Goal: Transaction & Acquisition: Purchase product/service

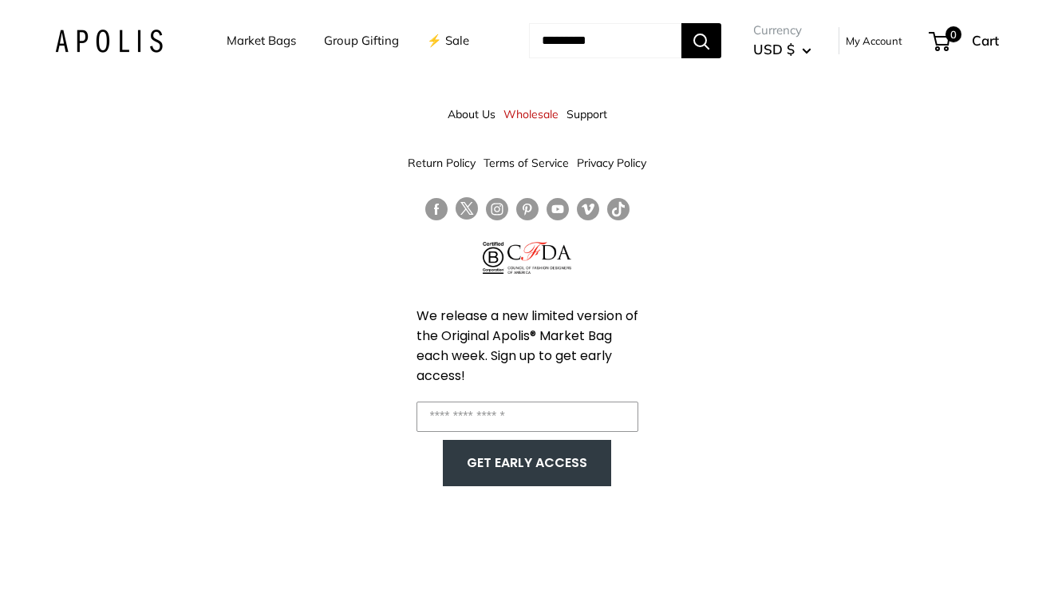
click at [227, 42] on link "Market Bags" at bounding box center [261, 41] width 69 height 22
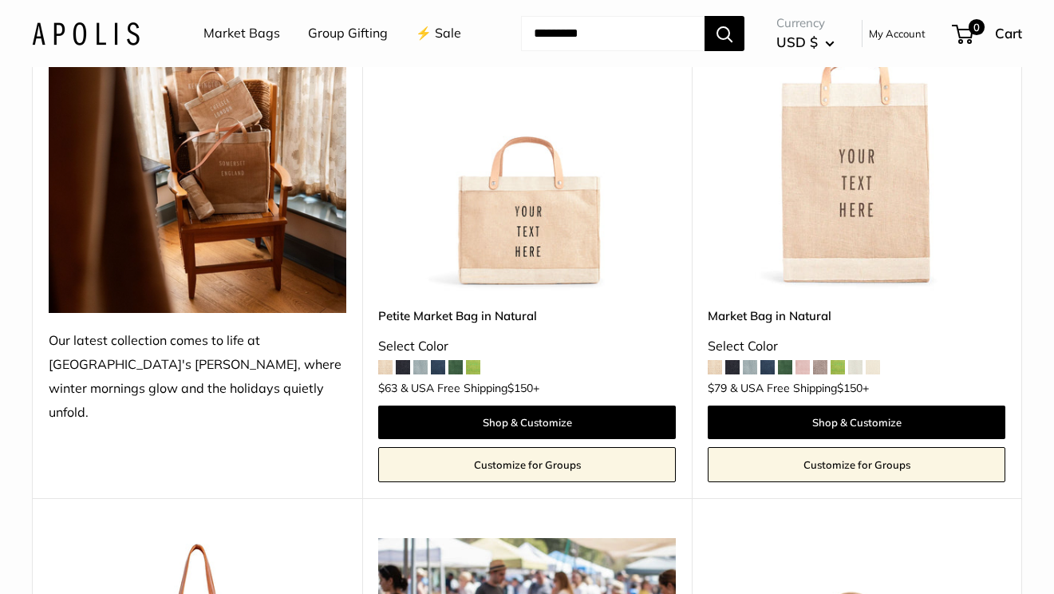
scroll to position [66, 0]
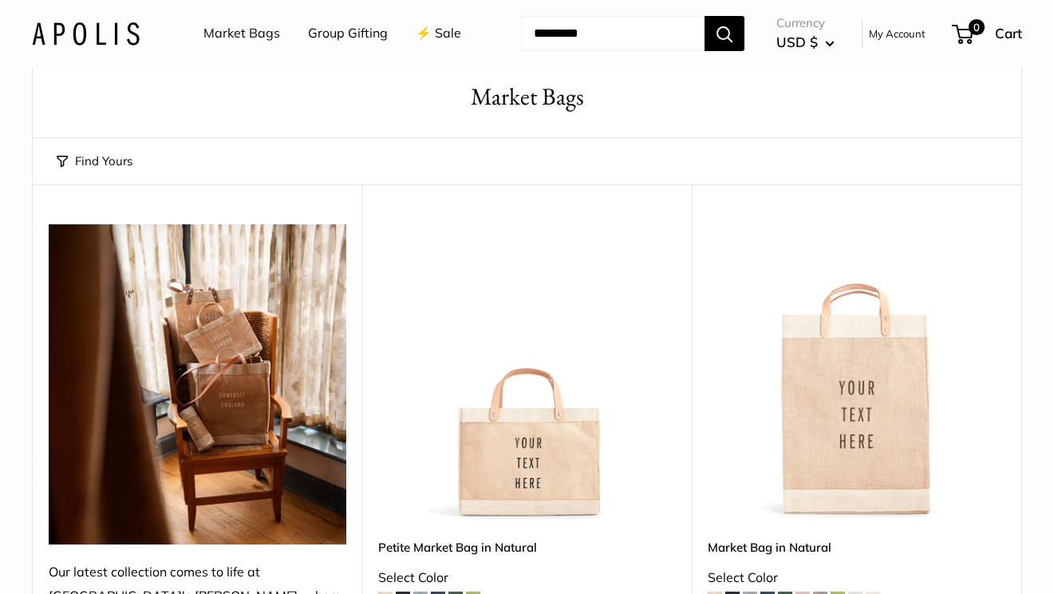
click at [0, 0] on img at bounding box center [0, 0] width 0 height 0
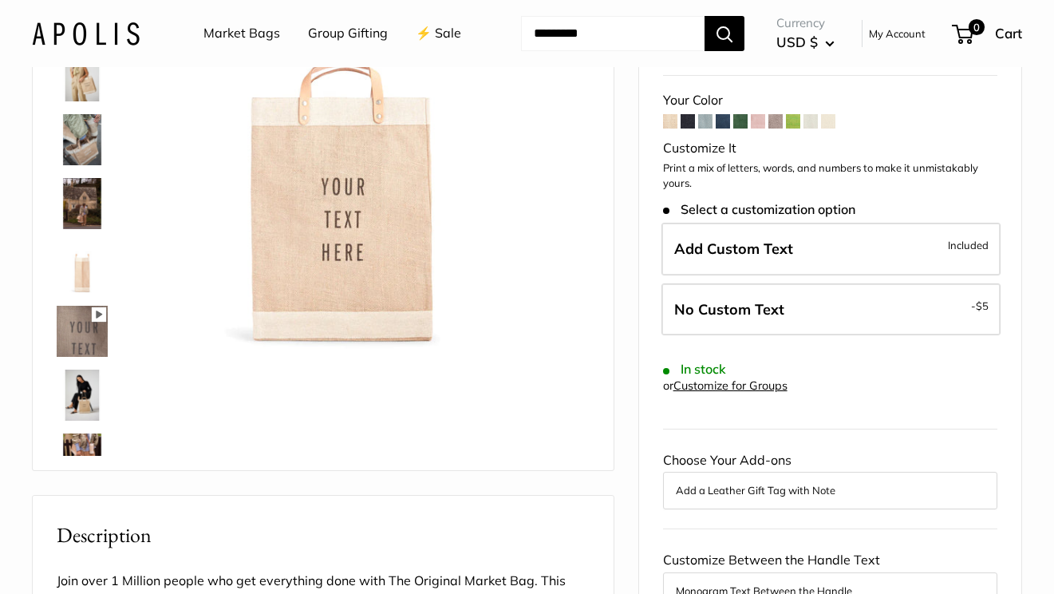
scroll to position [180, 0]
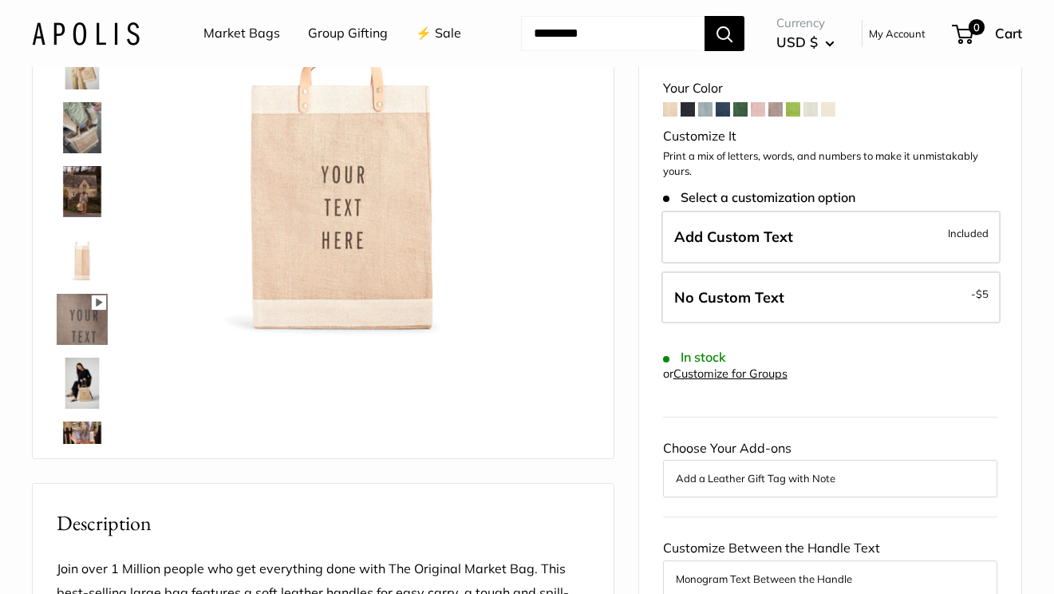
click at [67, 153] on img at bounding box center [82, 127] width 51 height 51
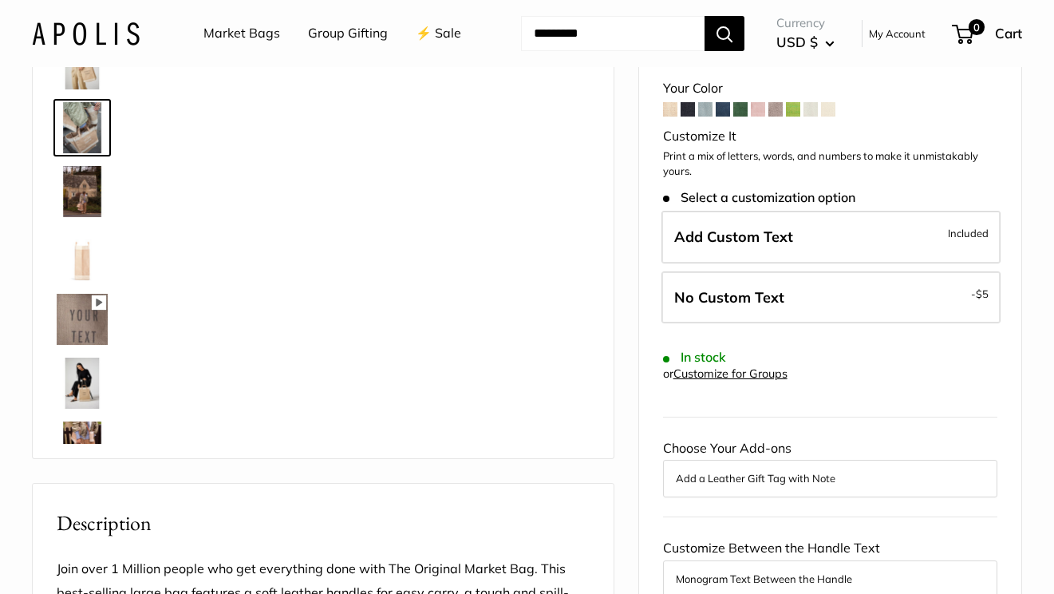
click at [73, 217] on img at bounding box center [82, 191] width 51 height 51
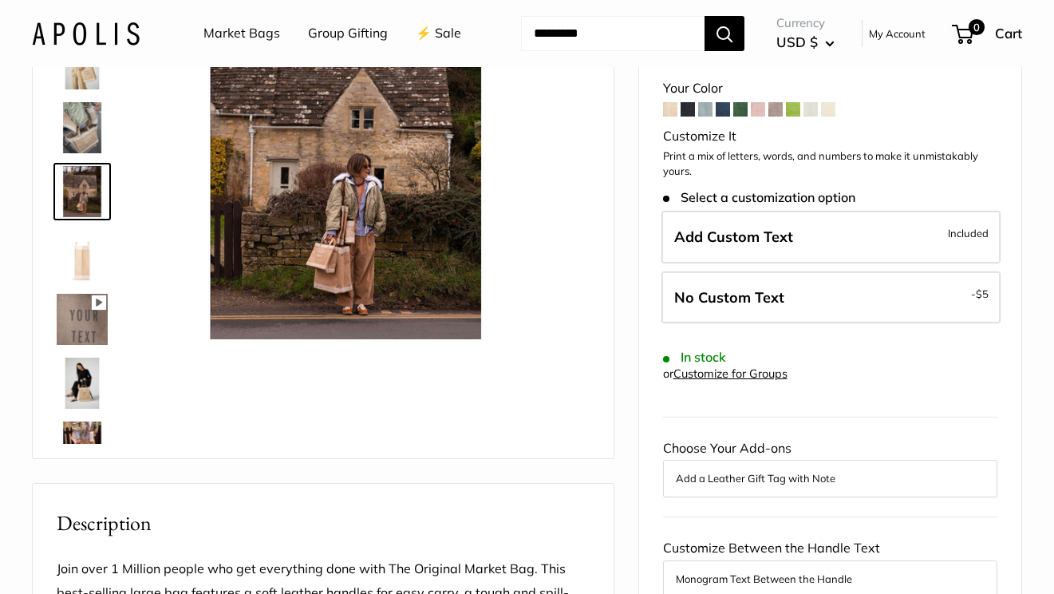
scroll to position [0, 0]
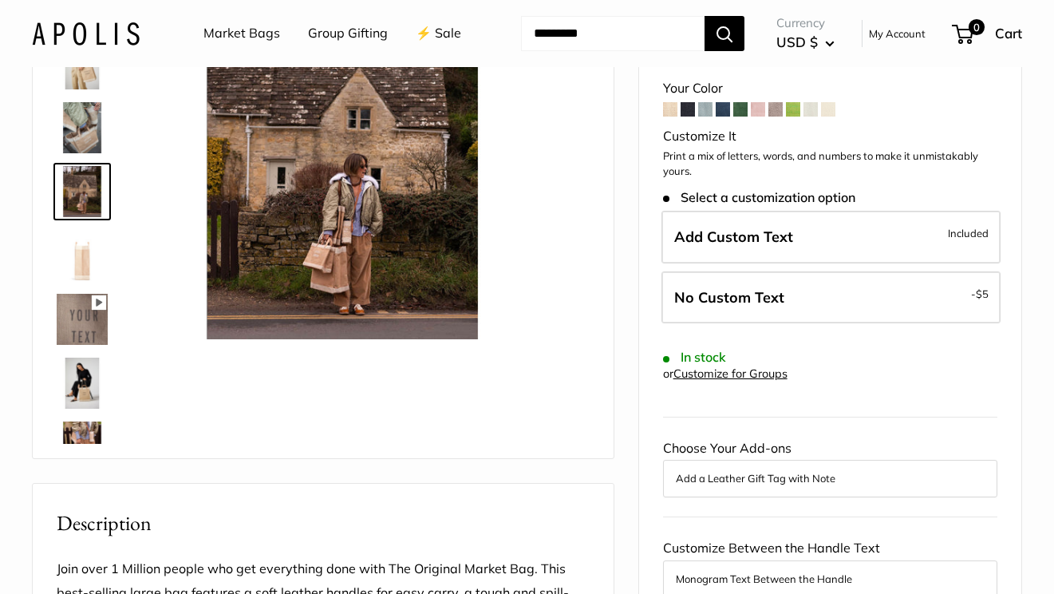
click at [69, 281] on img at bounding box center [82, 255] width 51 height 51
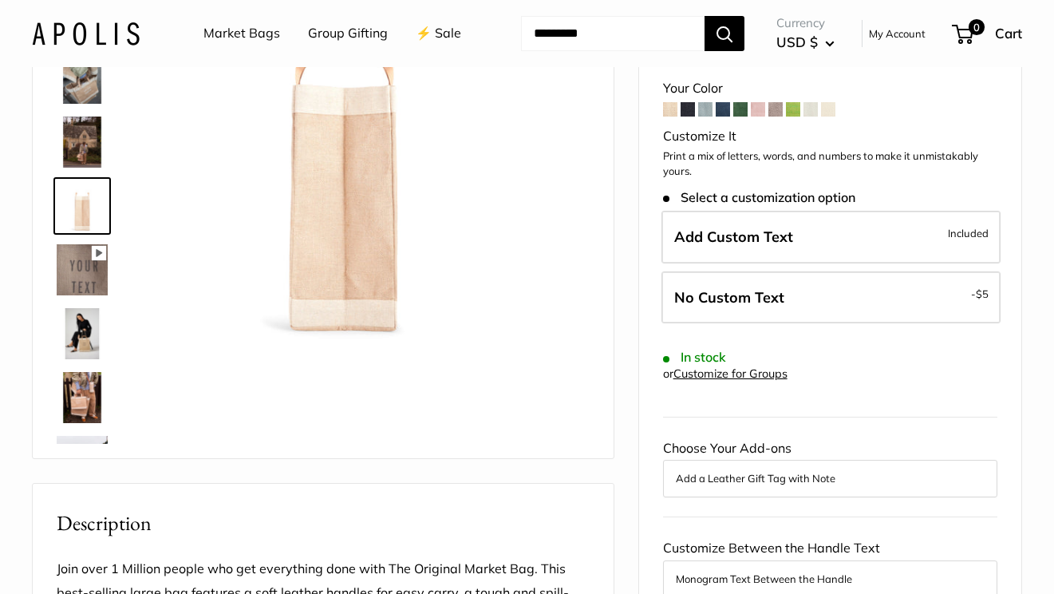
click at [75, 423] on img at bounding box center [82, 397] width 51 height 51
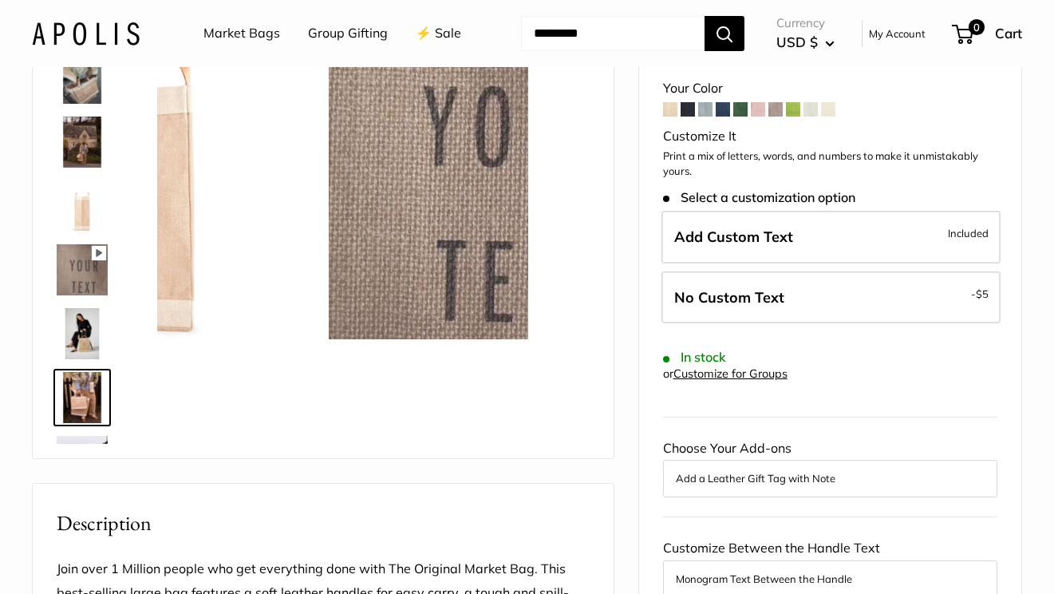
scroll to position [241, 0]
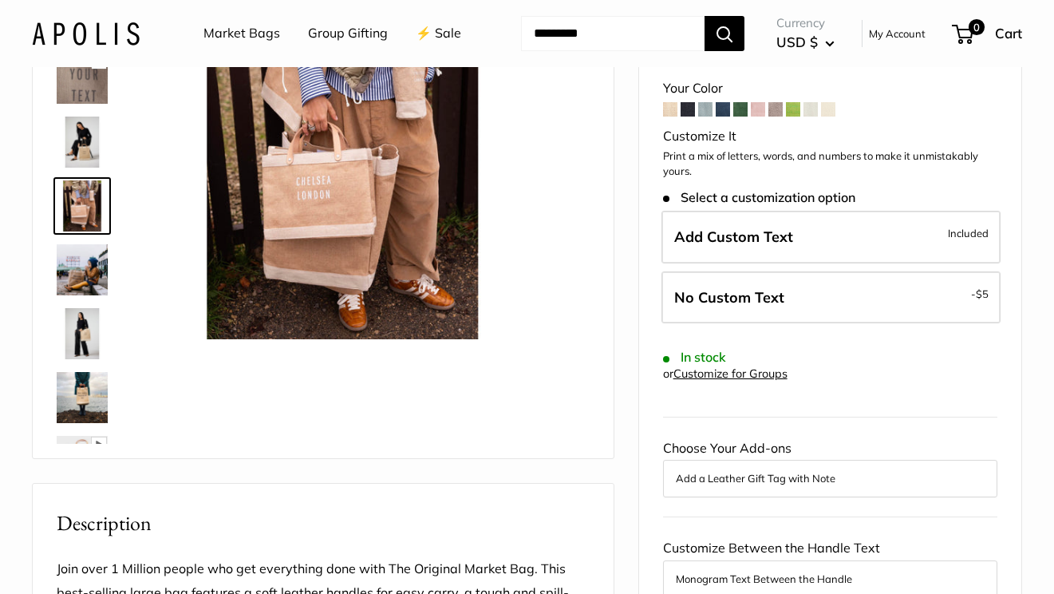
click at [76, 359] on img at bounding box center [82, 333] width 51 height 51
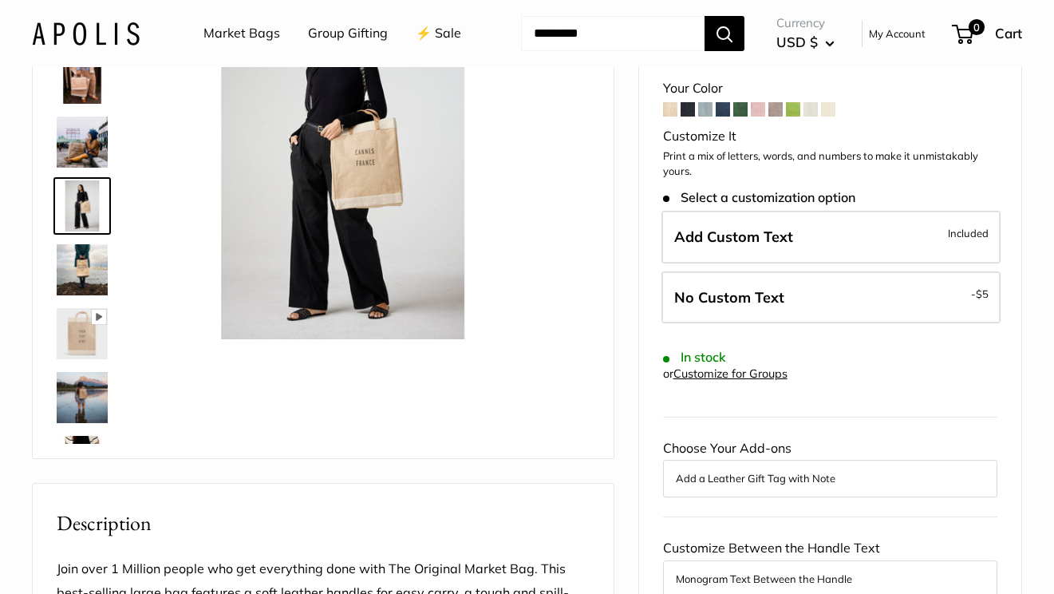
click at [75, 423] on img at bounding box center [82, 397] width 51 height 51
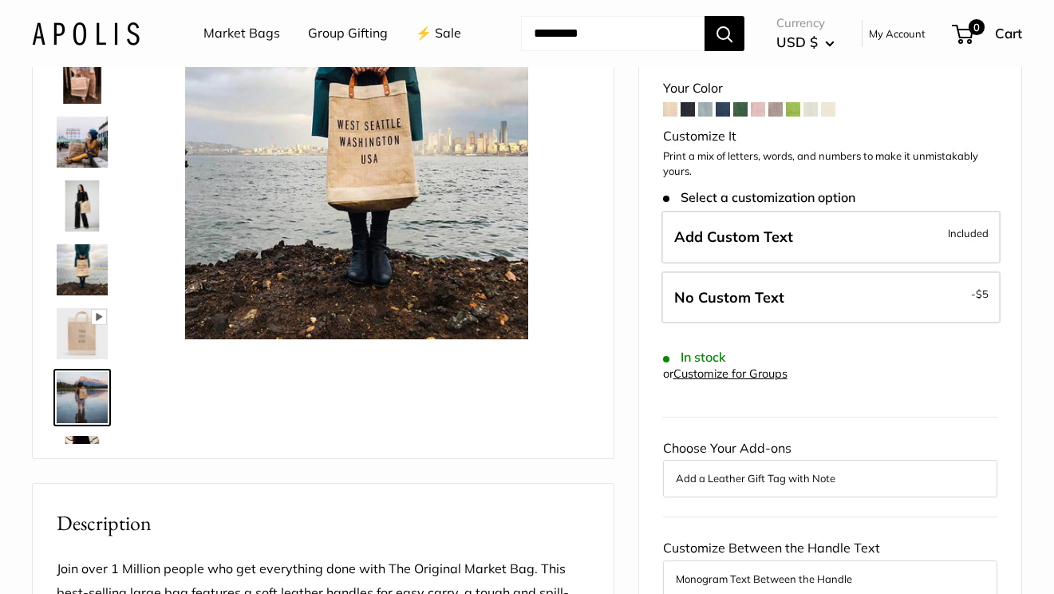
scroll to position [560, 0]
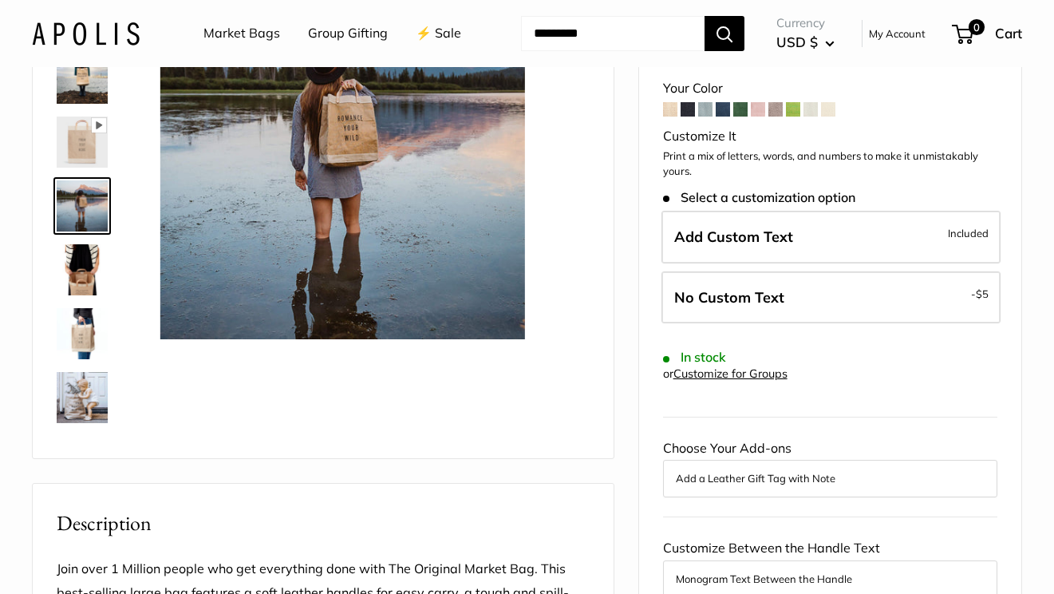
click at [93, 423] on img at bounding box center [82, 397] width 51 height 51
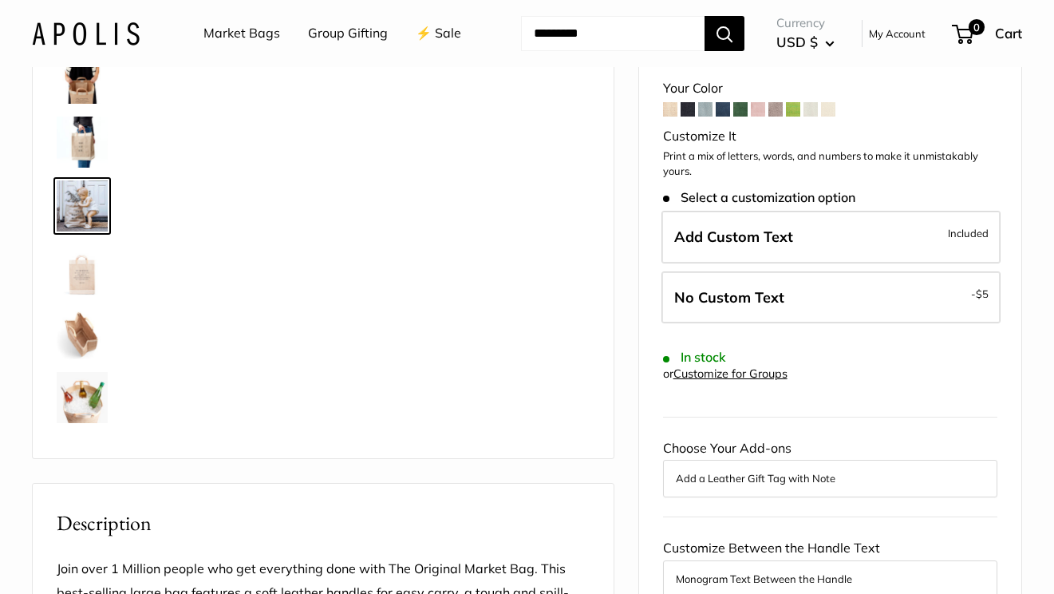
click at [86, 359] on img at bounding box center [82, 333] width 51 height 51
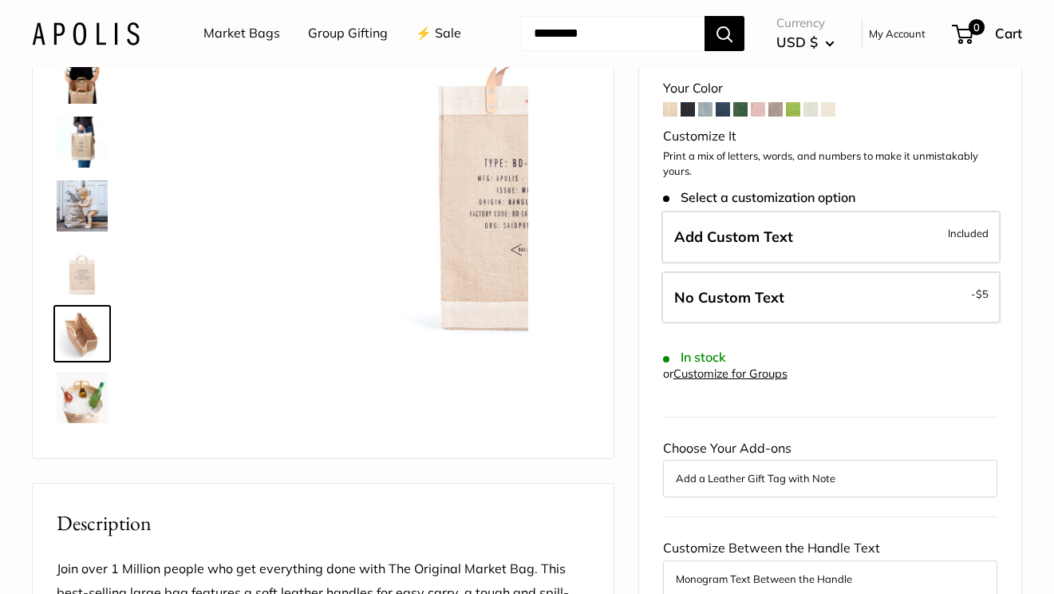
scroll to position [868, 0]
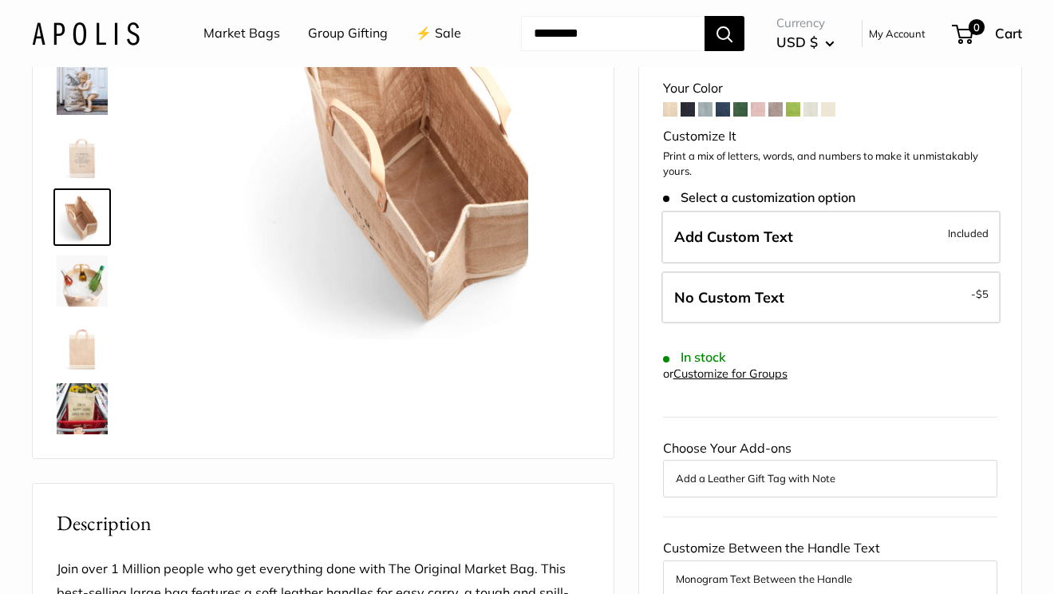
click at [85, 370] on img at bounding box center [82, 344] width 51 height 51
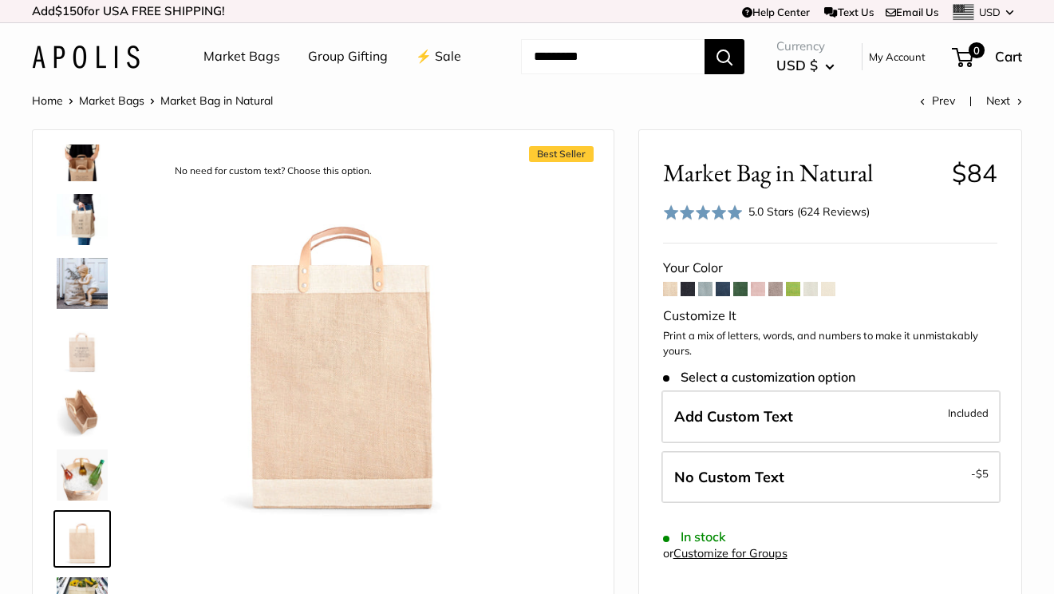
scroll to position [0, 0]
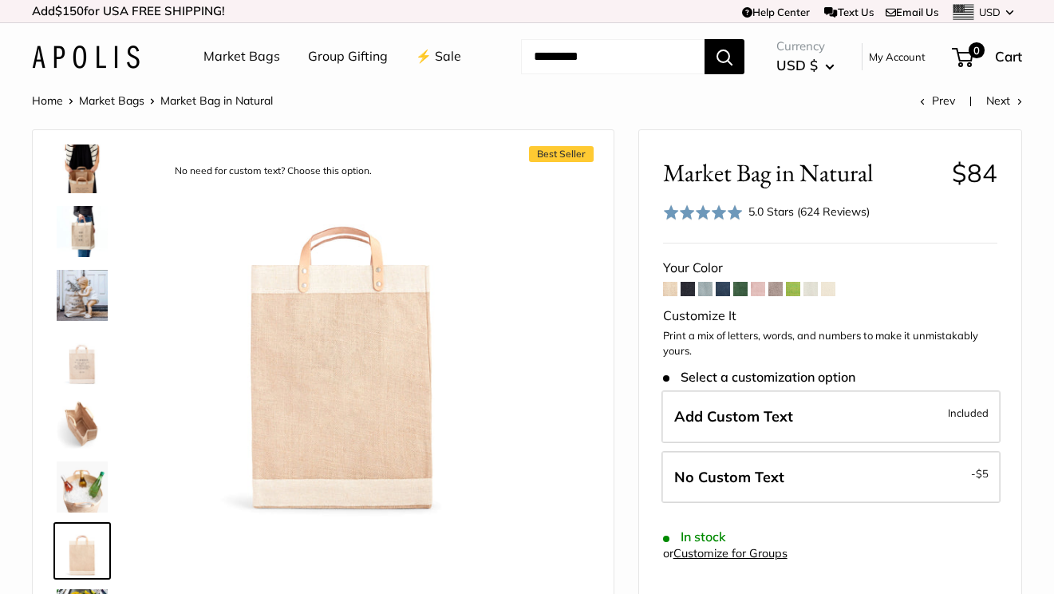
click at [81, 257] on img at bounding box center [82, 231] width 51 height 51
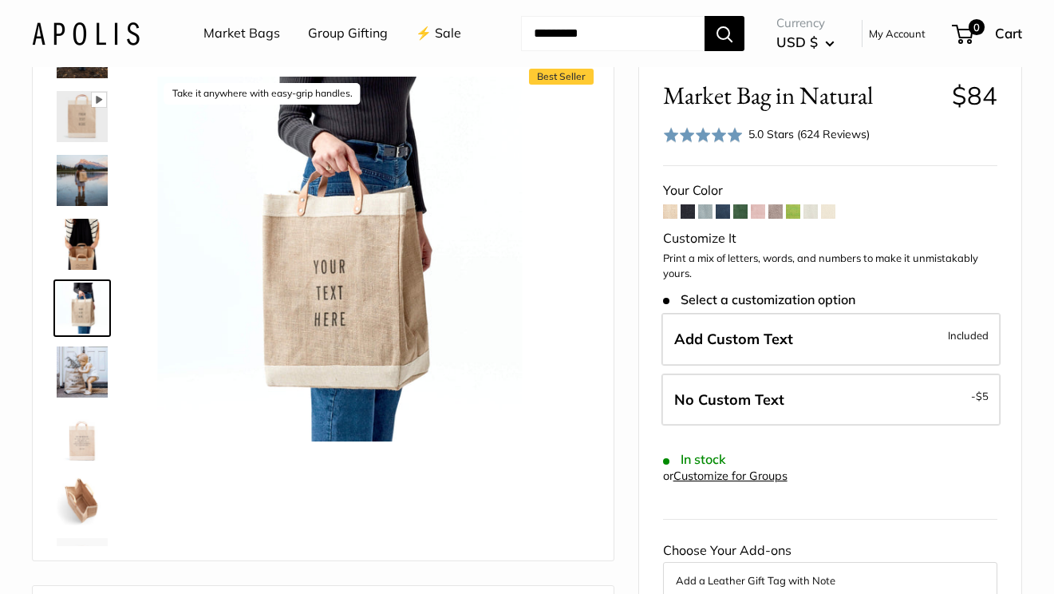
scroll to position [111, 0]
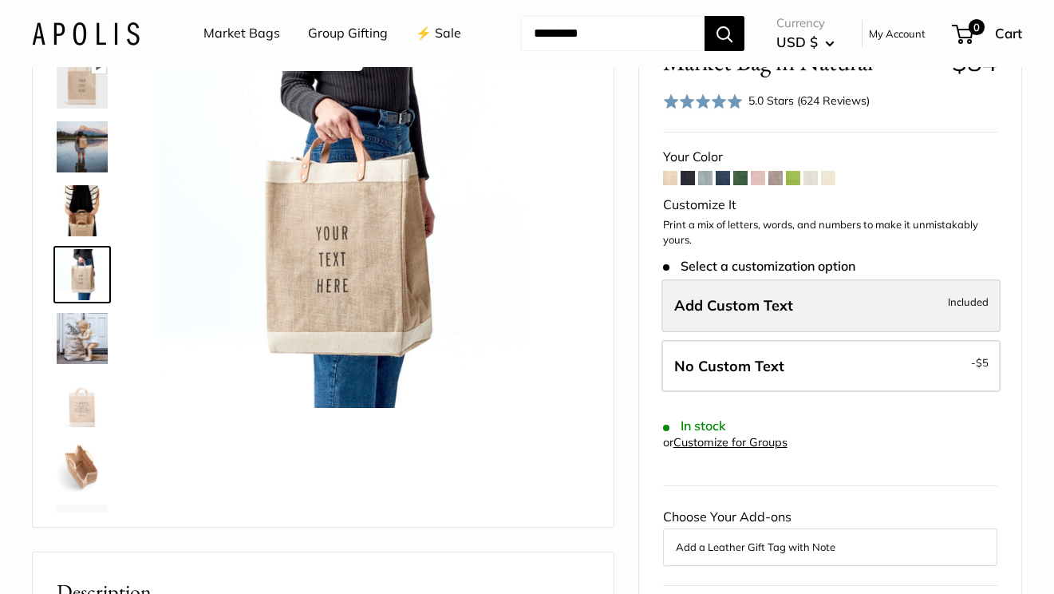
click at [776, 314] on span "Add Custom Text" at bounding box center [733, 305] width 119 height 18
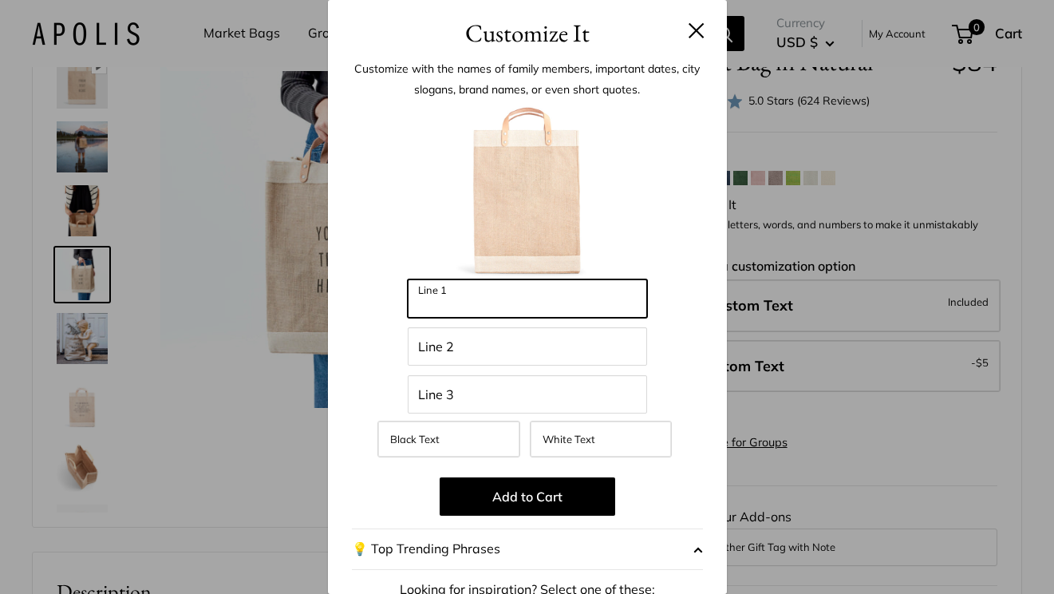
drag, startPoint x: 503, startPoint y: 291, endPoint x: 468, endPoint y: 302, distance: 37.1
click at [503, 291] on input "Line 1" at bounding box center [527, 298] width 239 height 38
click at [468, 302] on input "Line 1" at bounding box center [527, 298] width 239 height 38
type input "*******"
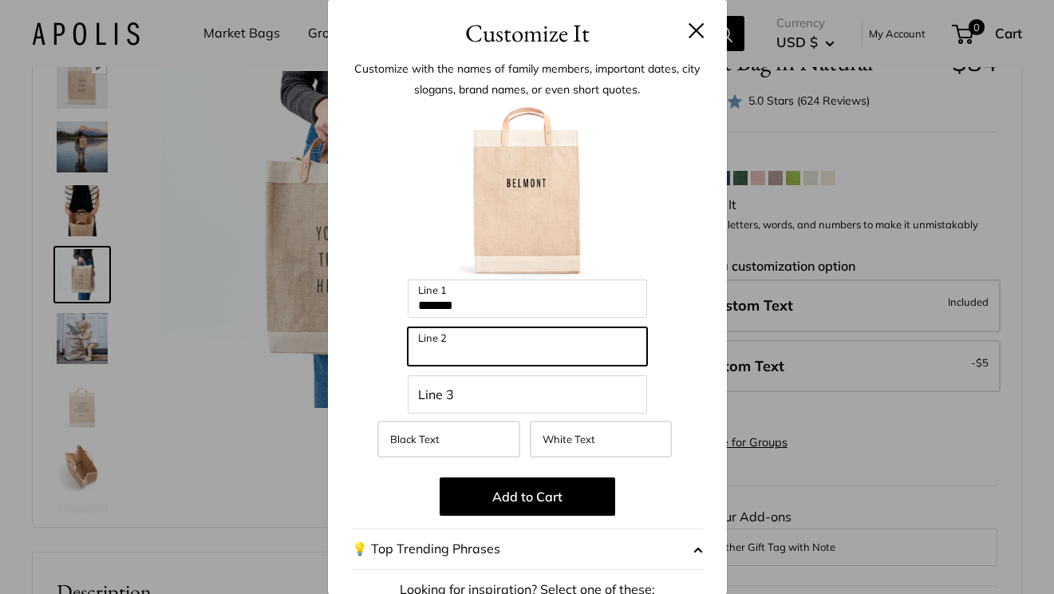
click at [488, 340] on input "Line 2" at bounding box center [527, 346] width 239 height 38
type input "**********"
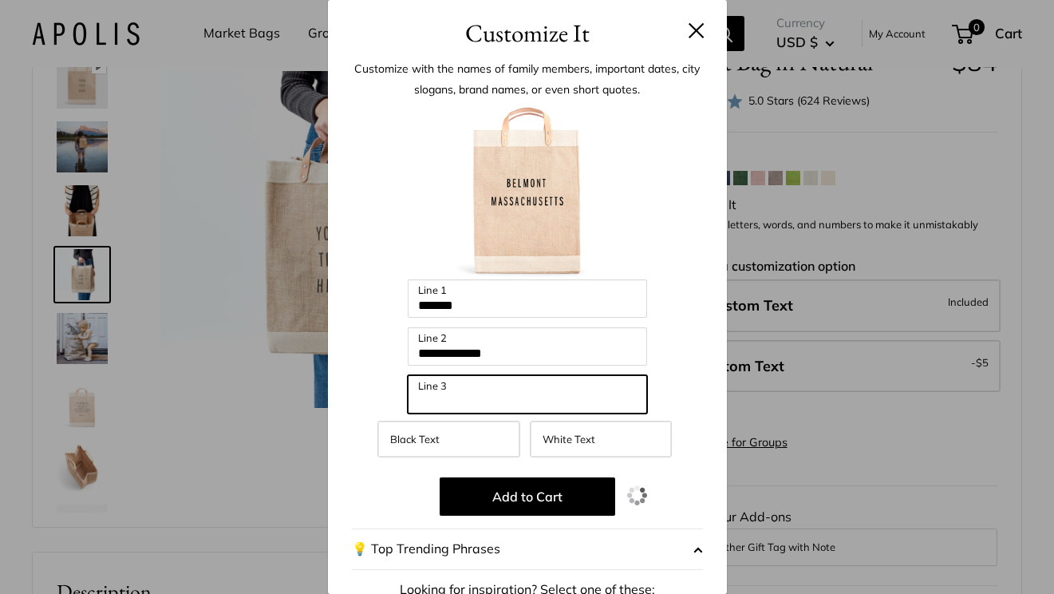
click at [466, 399] on input "Line 3" at bounding box center [527, 394] width 239 height 38
type input "*"
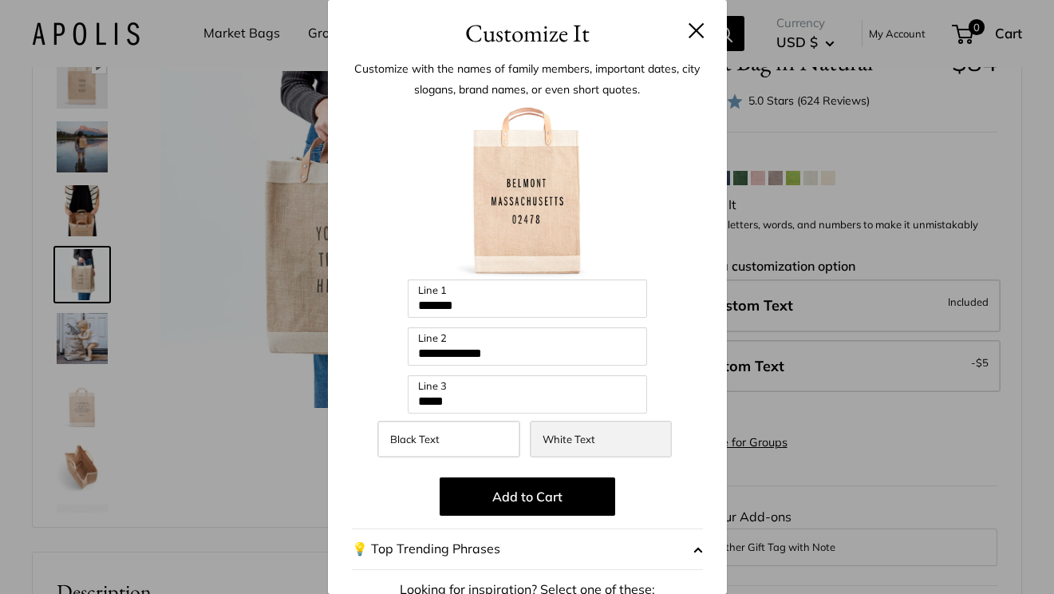
click at [563, 438] on span "White Text" at bounding box center [569, 439] width 53 height 13
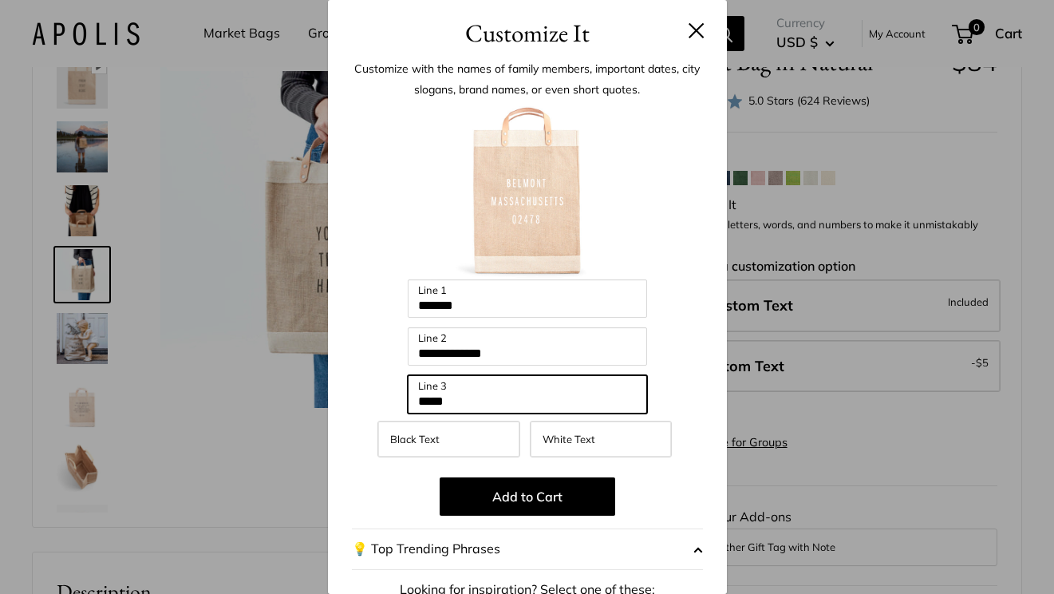
drag, startPoint x: 477, startPoint y: 389, endPoint x: 342, endPoint y: 389, distance: 135.7
click at [342, 389] on div "**********" at bounding box center [527, 432] width 399 height 761
drag, startPoint x: 470, startPoint y: 402, endPoint x: 333, endPoint y: 377, distance: 139.6
click at [333, 377] on div "**********" at bounding box center [527, 432] width 399 height 761
drag, startPoint x: 463, startPoint y: 393, endPoint x: 355, endPoint y: 392, distance: 107.7
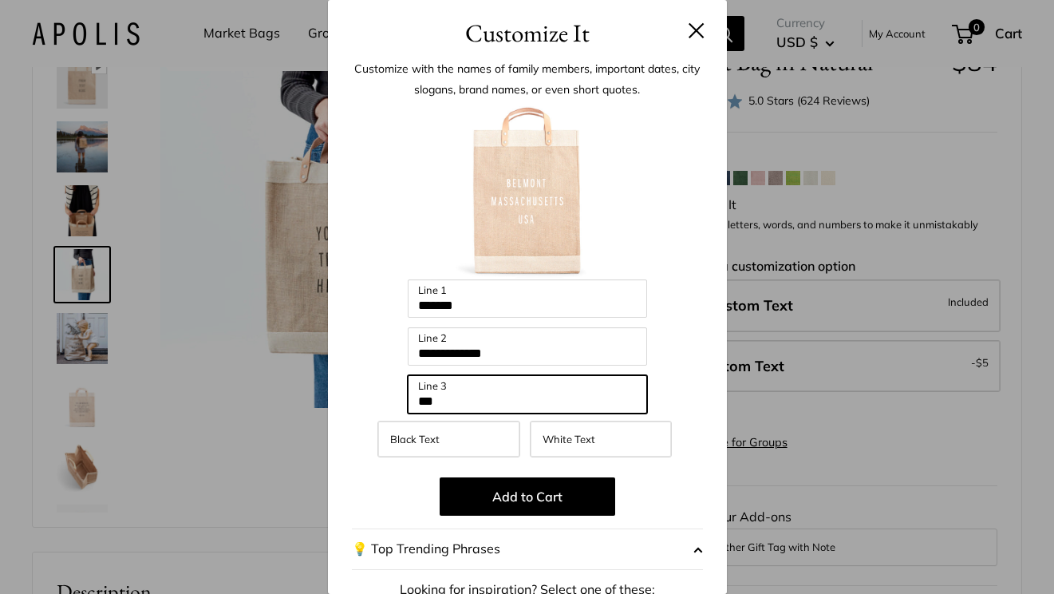
click at [355, 392] on div "**********" at bounding box center [527, 455] width 351 height 702
type input "*****"
drag, startPoint x: 493, startPoint y: 402, endPoint x: 295, endPoint y: 389, distance: 198.3
click at [295, 389] on div "**********" at bounding box center [527, 297] width 1054 height 594
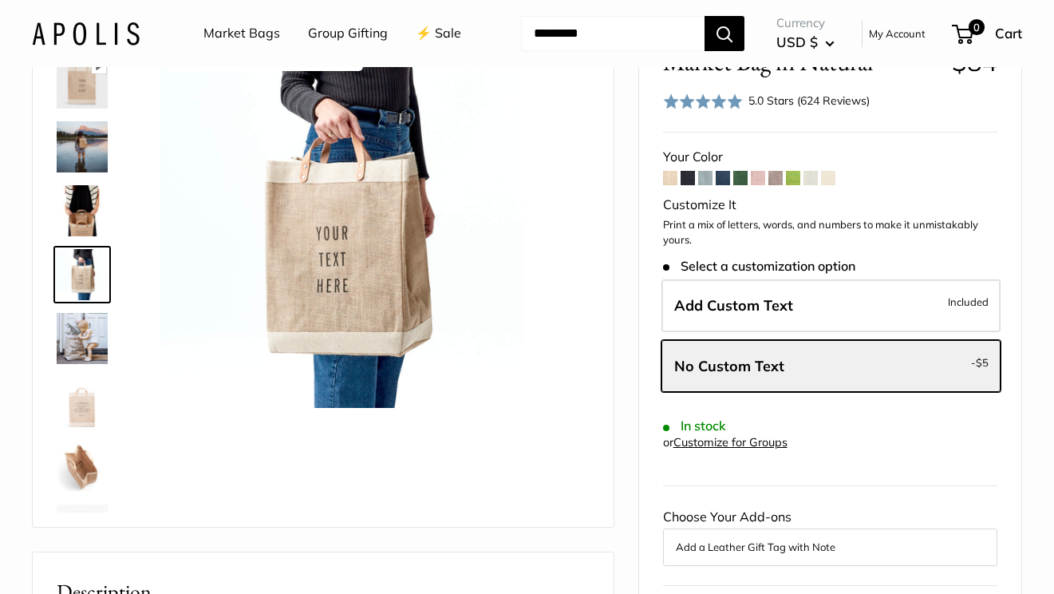
scroll to position [0, 0]
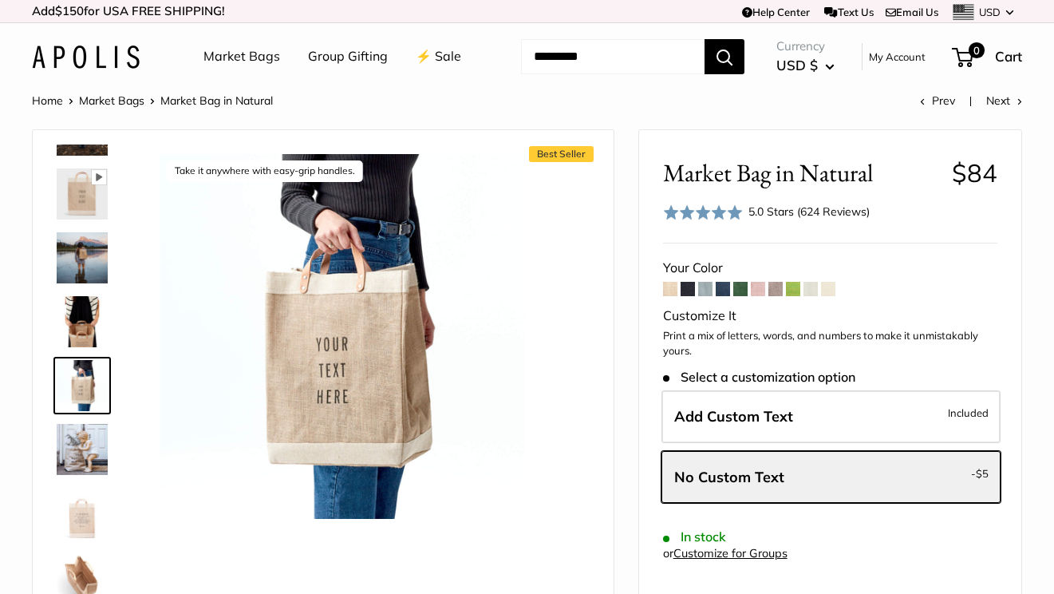
click at [760, 220] on div "5.0 Stars (624 Reviews)" at bounding box center [809, 212] width 121 height 18
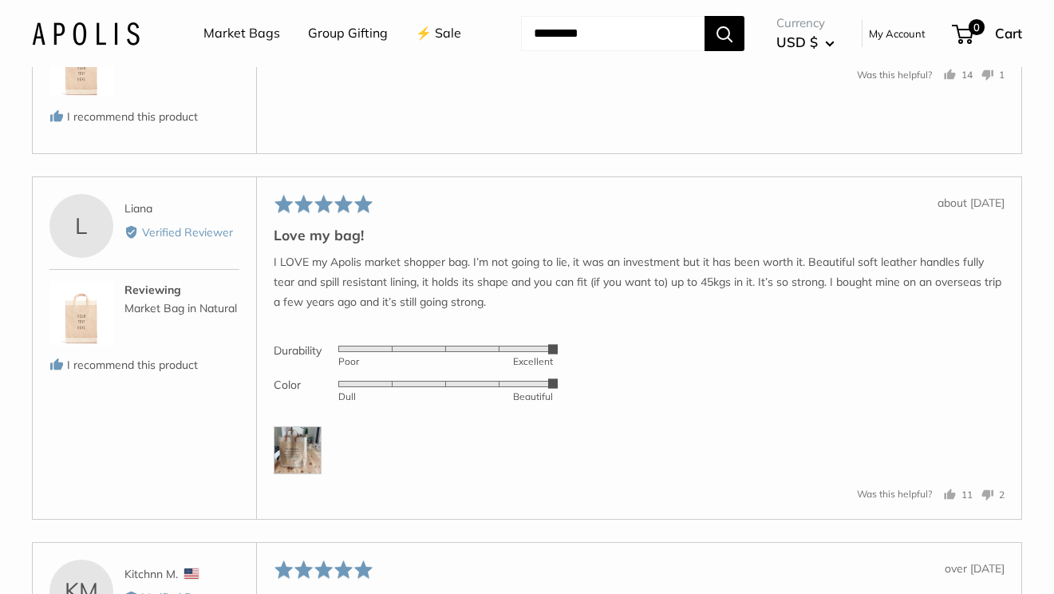
scroll to position [3097, 0]
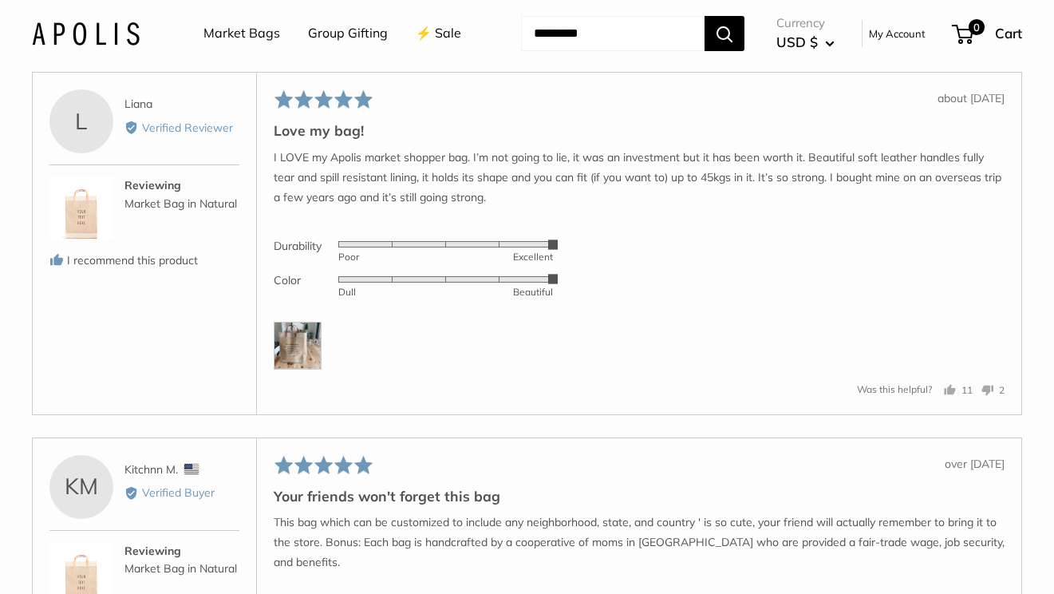
click at [318, 370] on img at bounding box center [298, 346] width 48 height 48
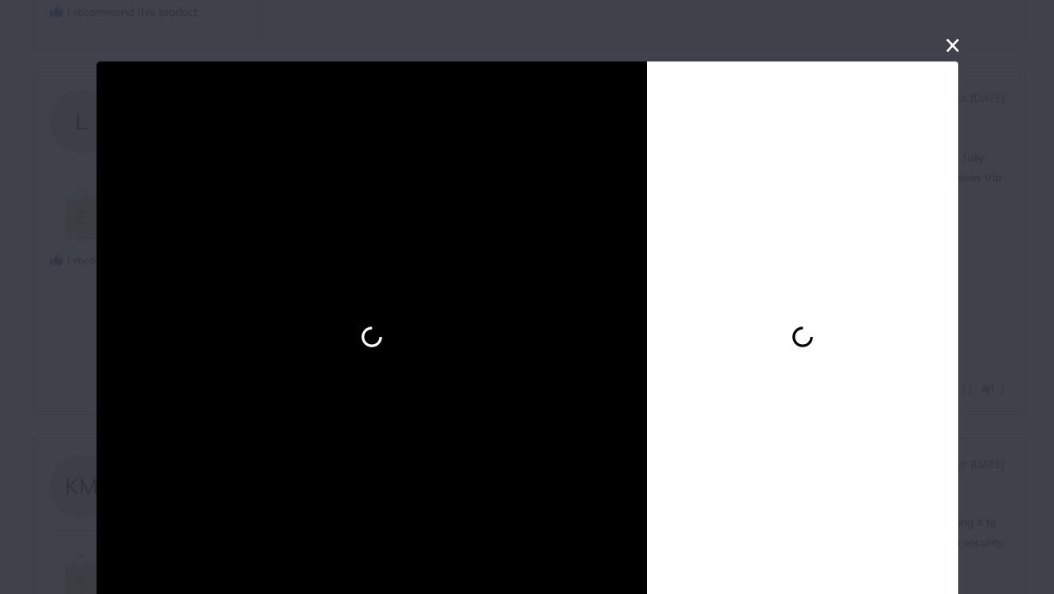
scroll to position [18, 0]
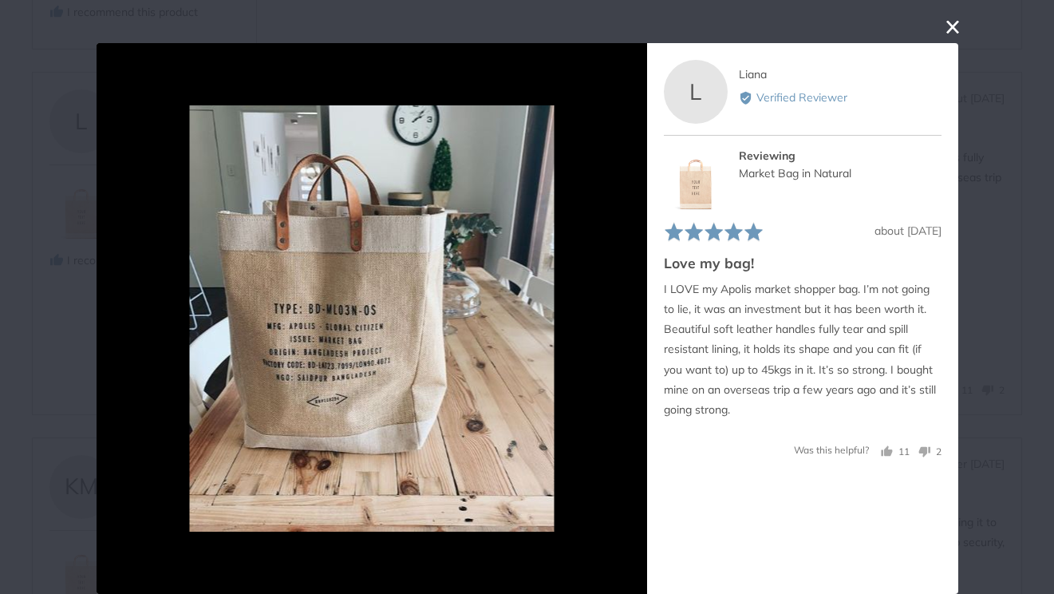
click at [950, 18] on button "close this modal window" at bounding box center [952, 27] width 19 height 19
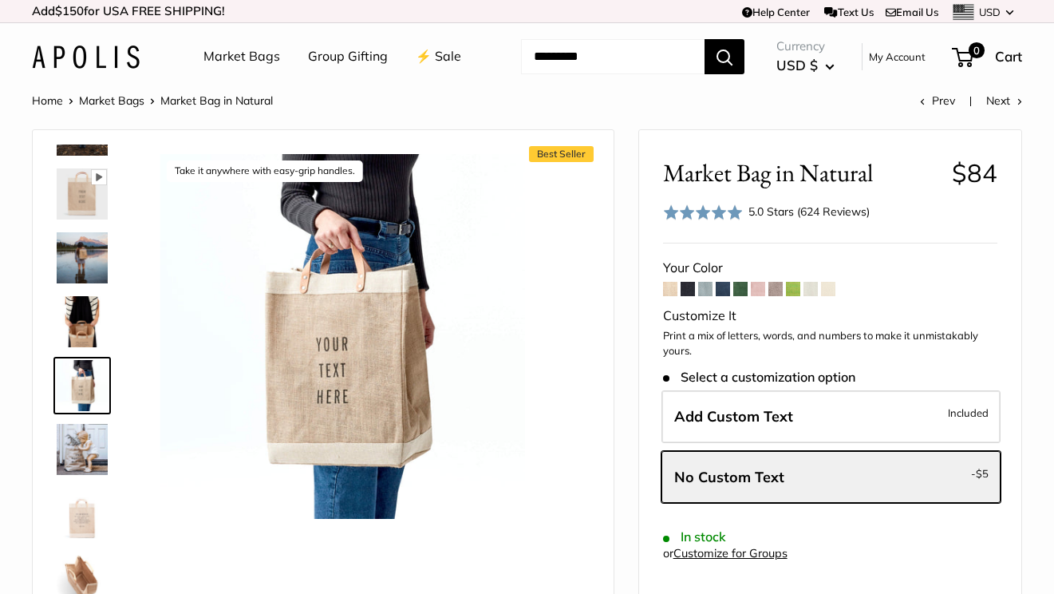
scroll to position [0, 0]
click at [82, 219] on img at bounding box center [82, 193] width 51 height 51
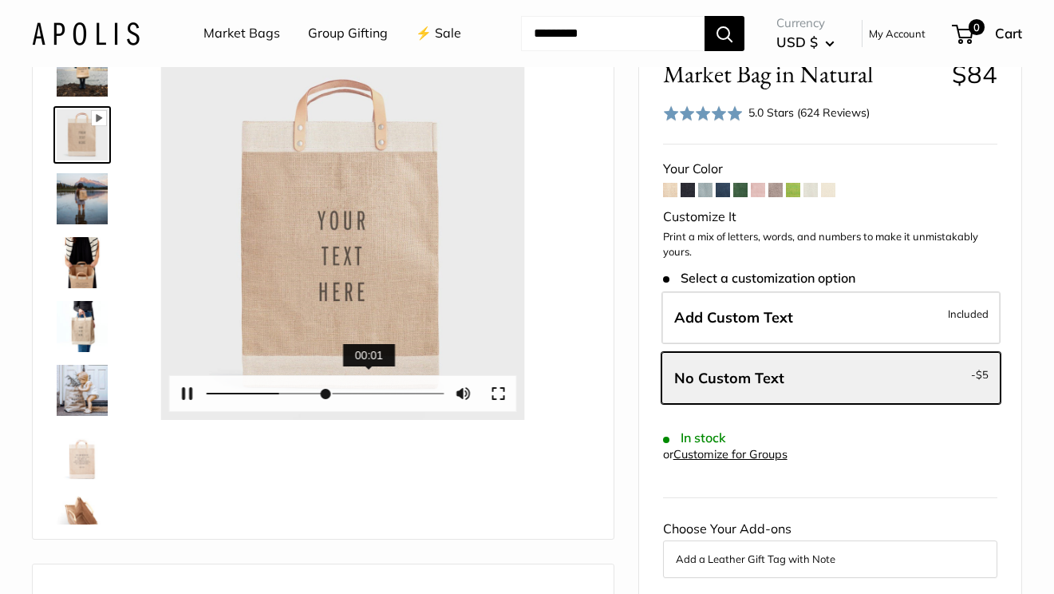
scroll to position [114, 0]
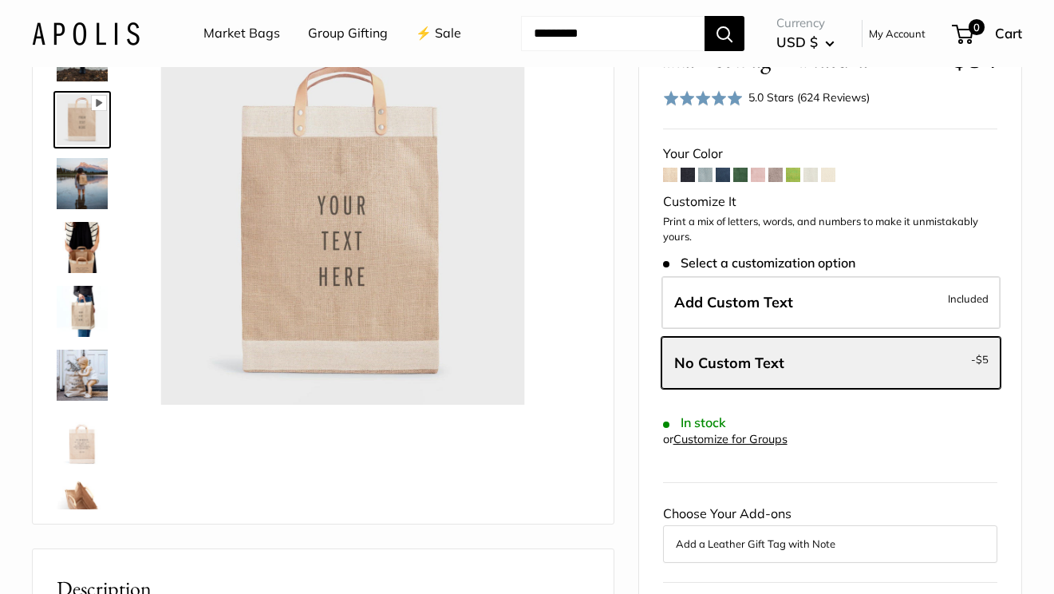
type input "*"
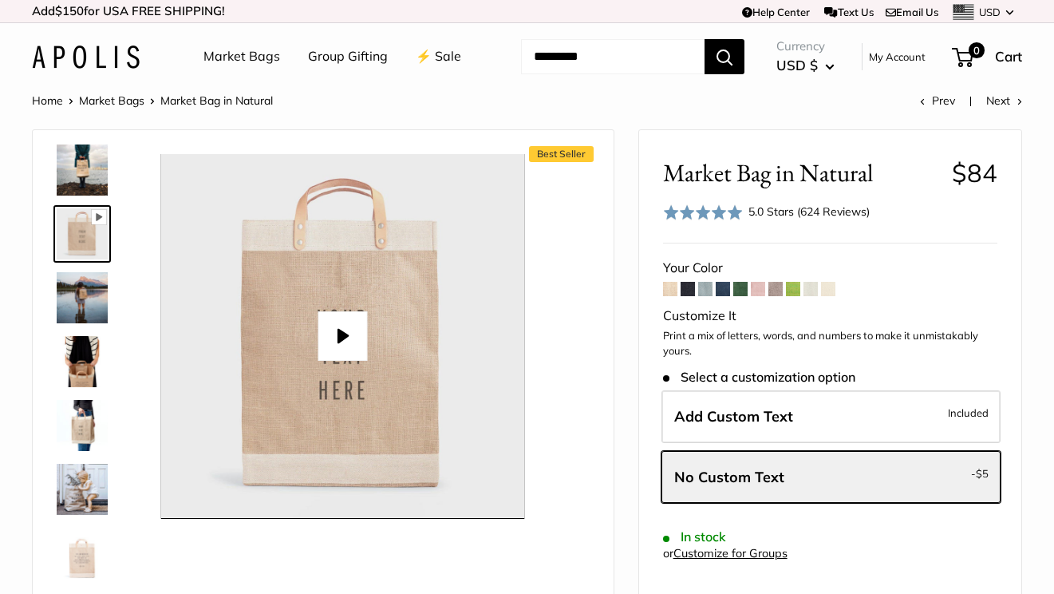
scroll to position [0, 0]
click at [83, 196] on img at bounding box center [82, 169] width 51 height 51
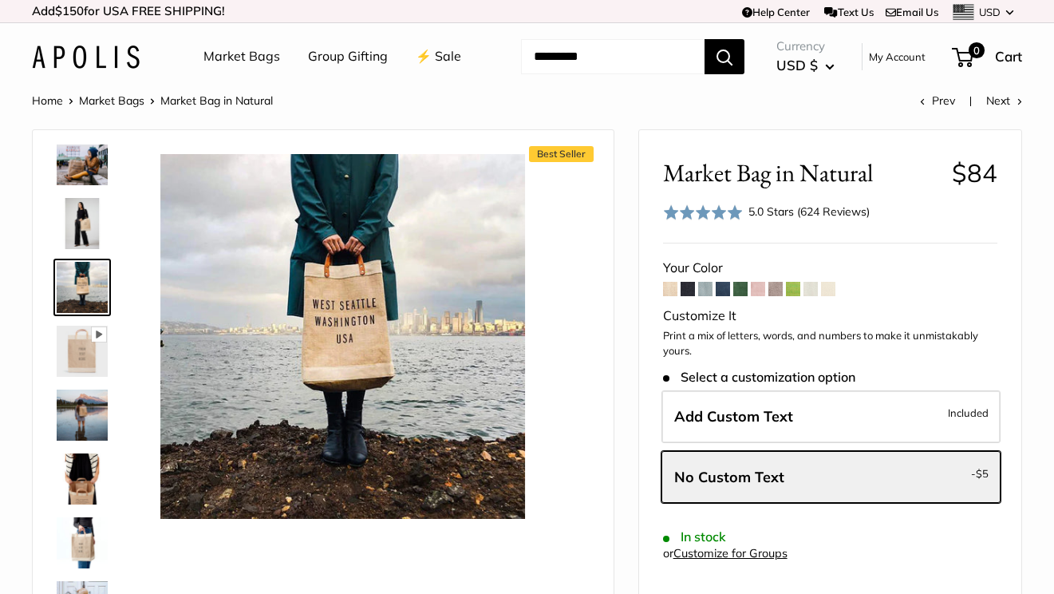
click at [84, 377] on img at bounding box center [82, 351] width 51 height 51
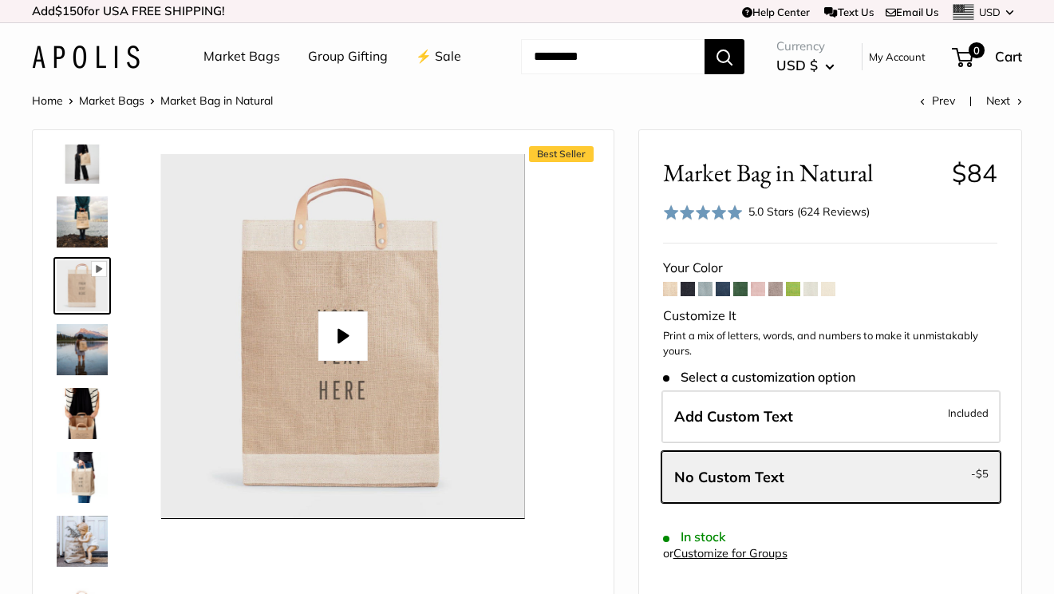
click at [85, 375] on img at bounding box center [82, 349] width 51 height 51
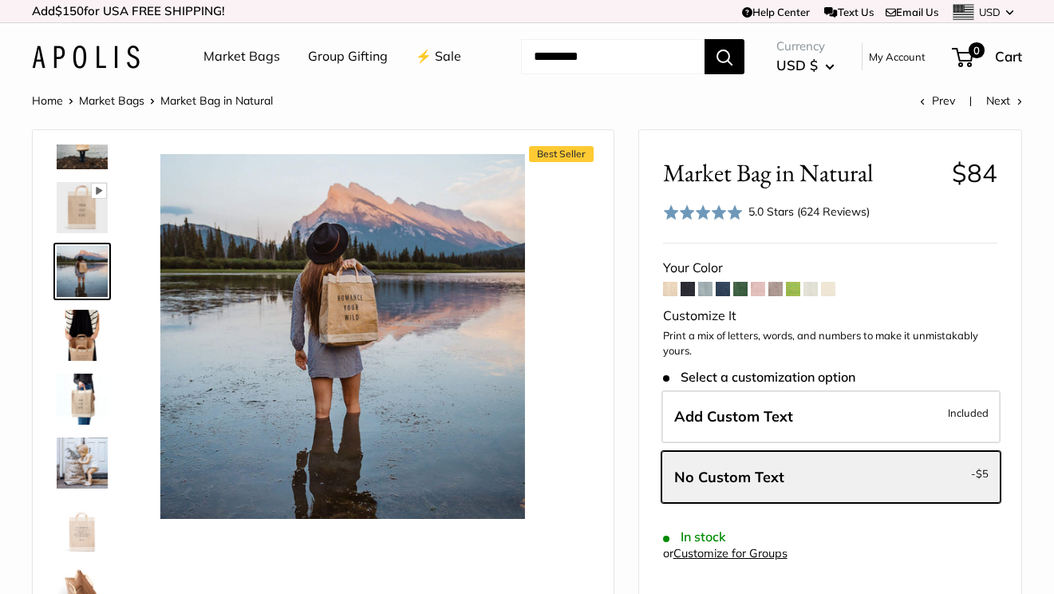
click at [89, 361] on img at bounding box center [82, 335] width 51 height 51
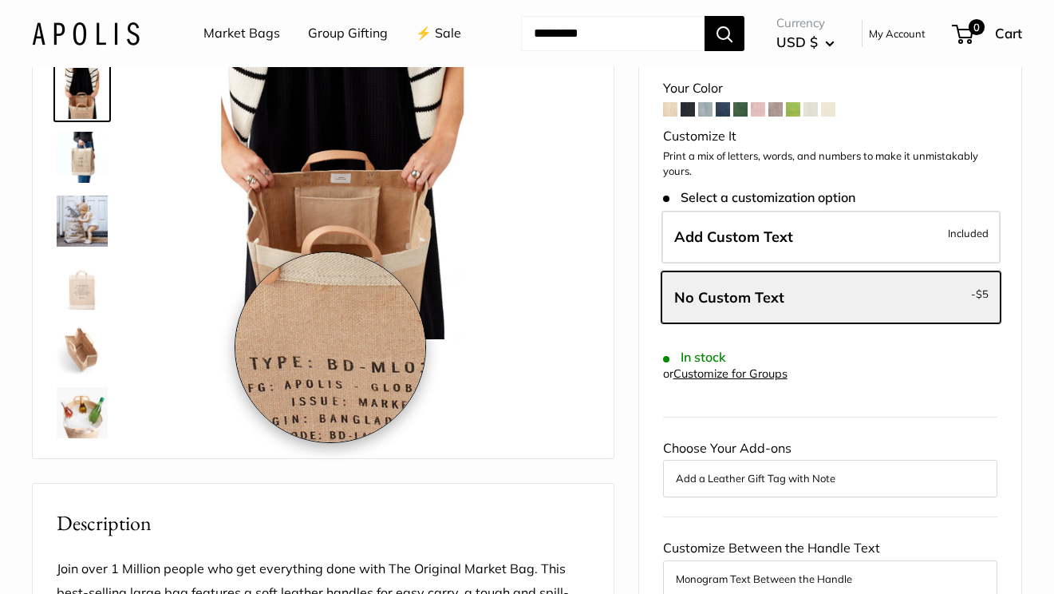
scroll to position [195, 0]
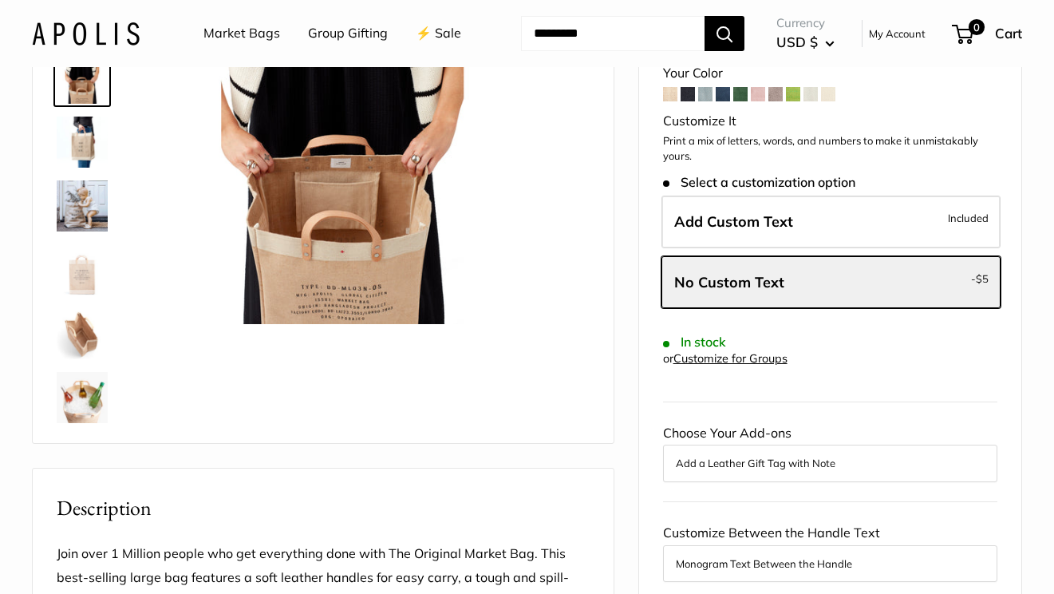
click at [77, 295] on img at bounding box center [82, 269] width 51 height 51
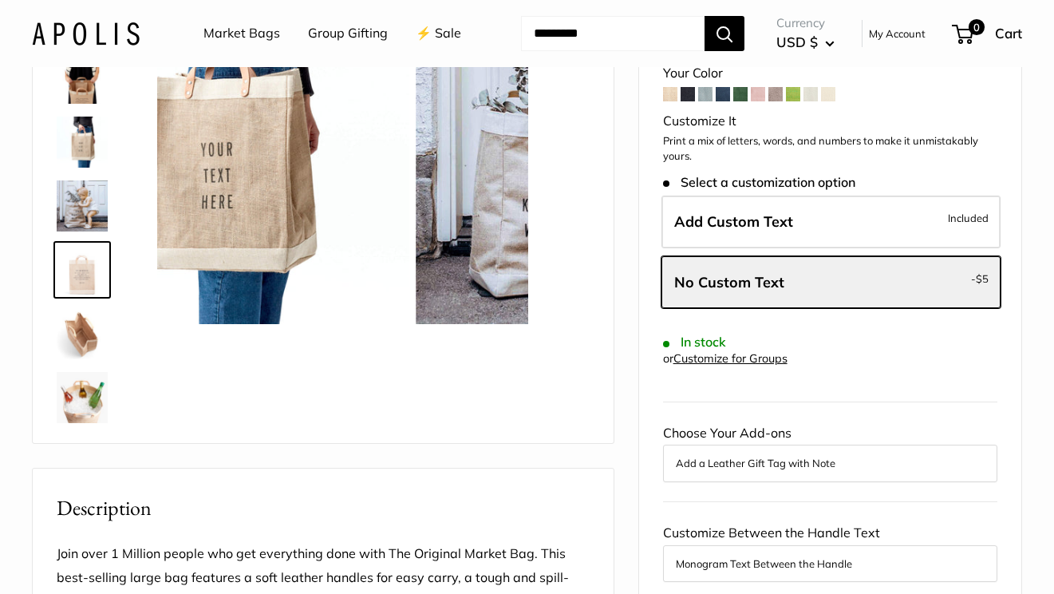
scroll to position [816, 0]
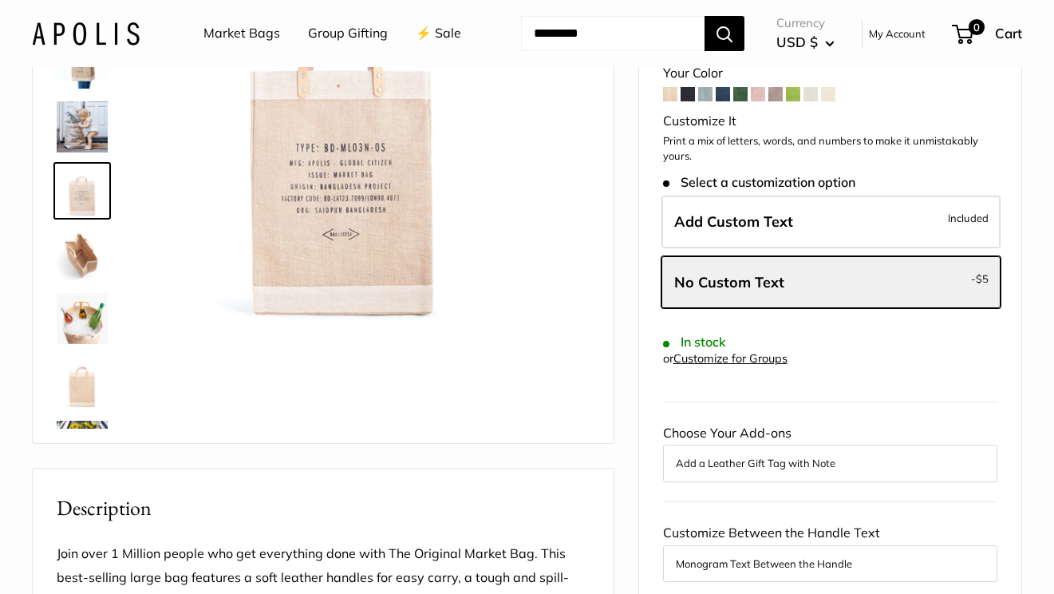
click at [81, 408] on img at bounding box center [82, 382] width 51 height 51
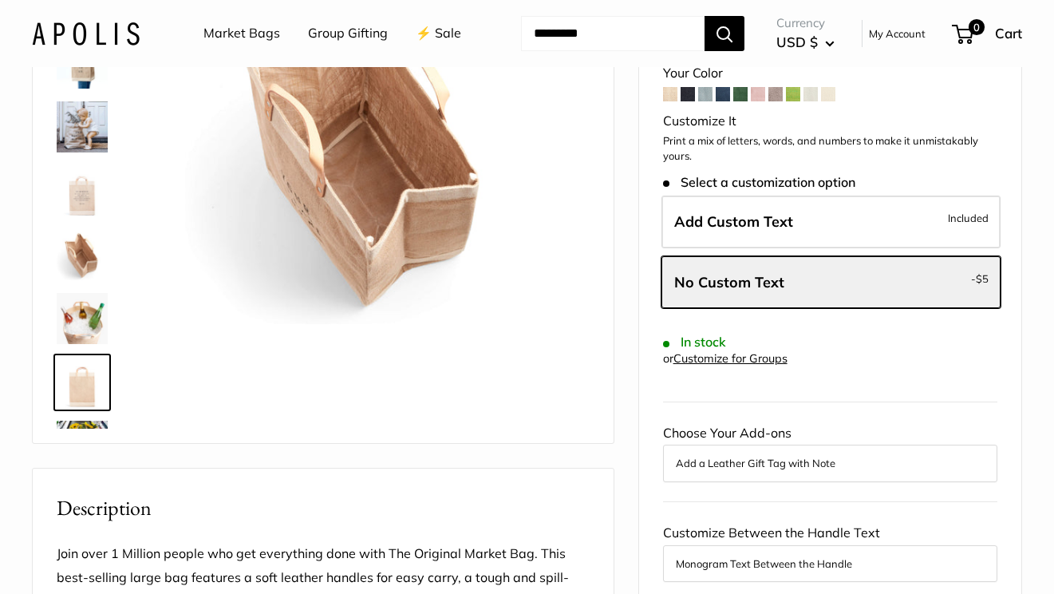
scroll to position [868, 0]
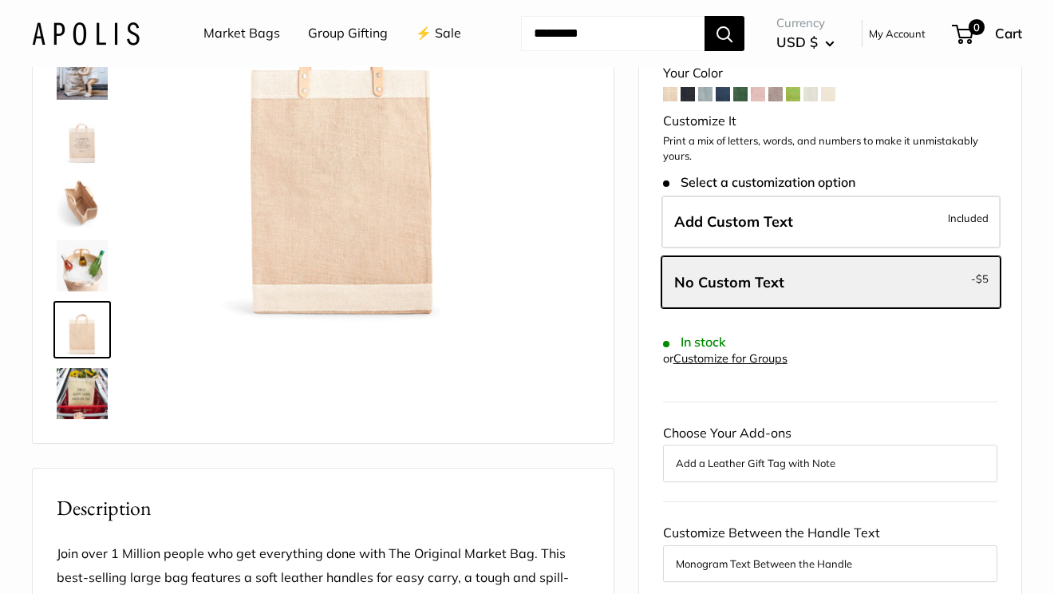
click at [81, 422] on link at bounding box center [81, 393] width 57 height 57
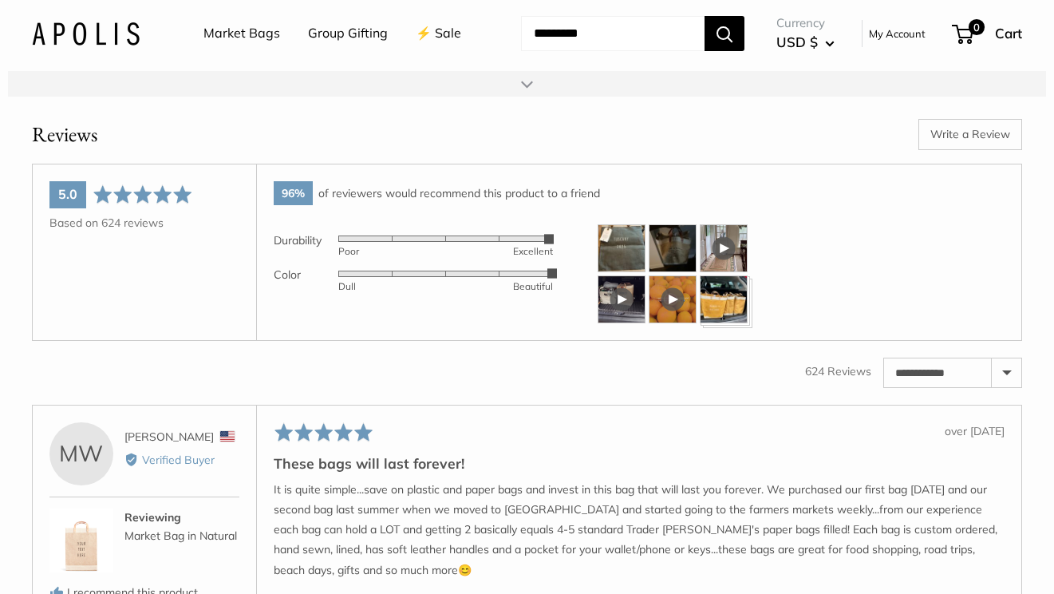
scroll to position [0, 0]
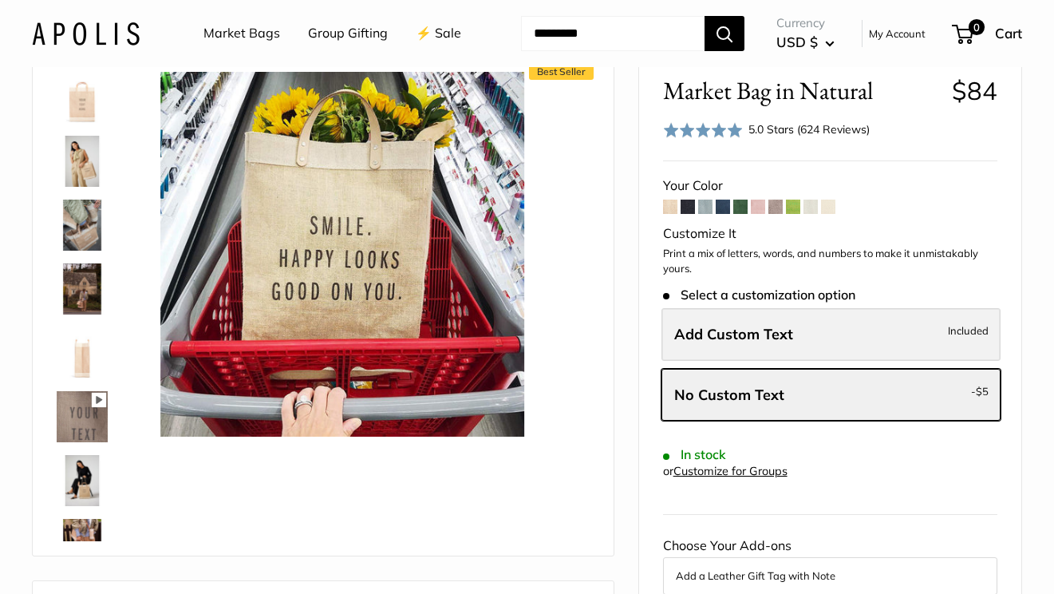
click at [715, 343] on span "Add Custom Text" at bounding box center [733, 334] width 119 height 18
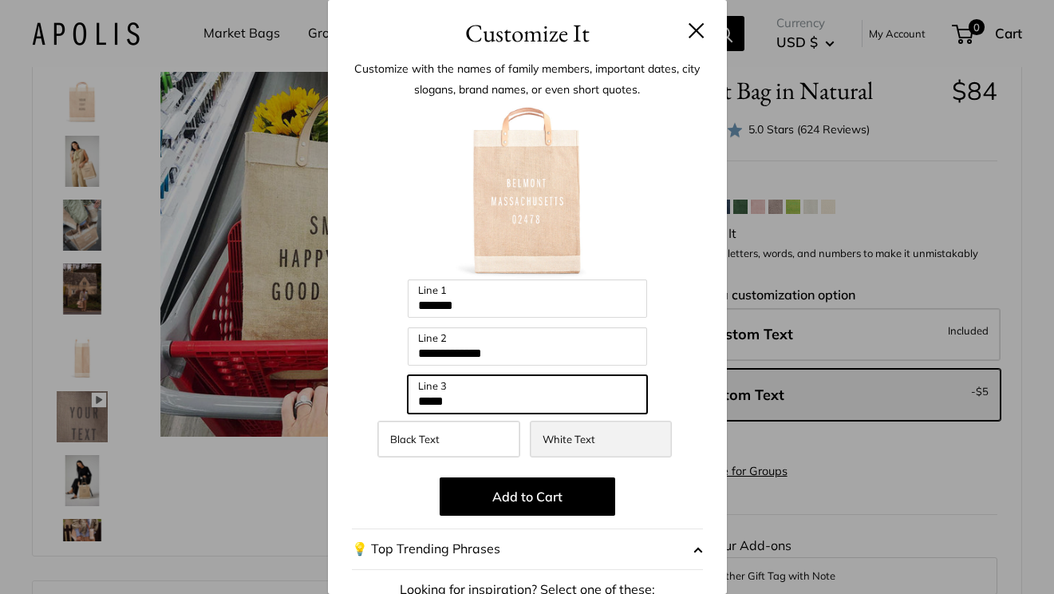
drag, startPoint x: 472, startPoint y: 389, endPoint x: 561, endPoint y: 425, distance: 95.9
click at [561, 425] on div "**********" at bounding box center [527, 455] width 351 height 702
drag, startPoint x: 481, startPoint y: 393, endPoint x: 348, endPoint y: 380, distance: 134.0
click at [348, 380] on div "**********" at bounding box center [527, 432] width 399 height 761
drag, startPoint x: 466, startPoint y: 404, endPoint x: 349, endPoint y: 399, distance: 117.4
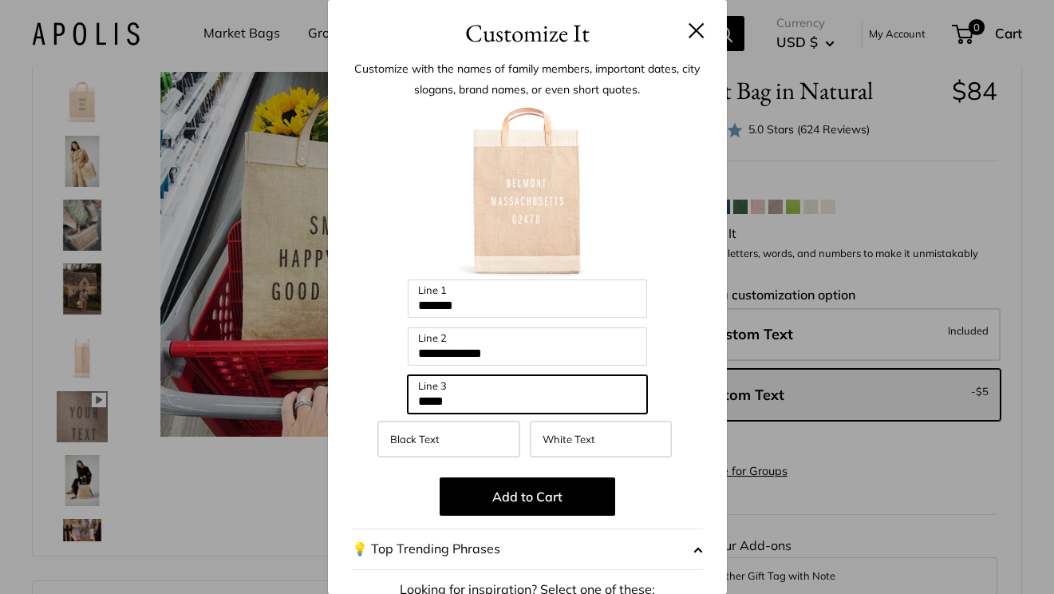
click at [349, 399] on div "**********" at bounding box center [527, 432] width 399 height 761
type input "***"
click at [364, 310] on div "**********" at bounding box center [527, 455] width 351 height 702
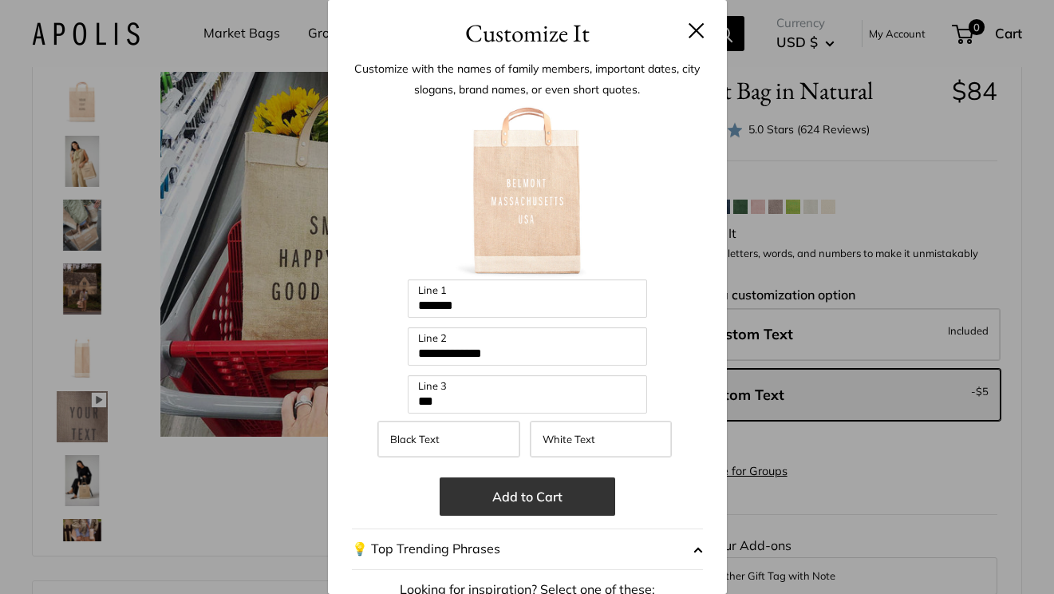
click at [526, 492] on button "Add to Cart" at bounding box center [528, 496] width 176 height 38
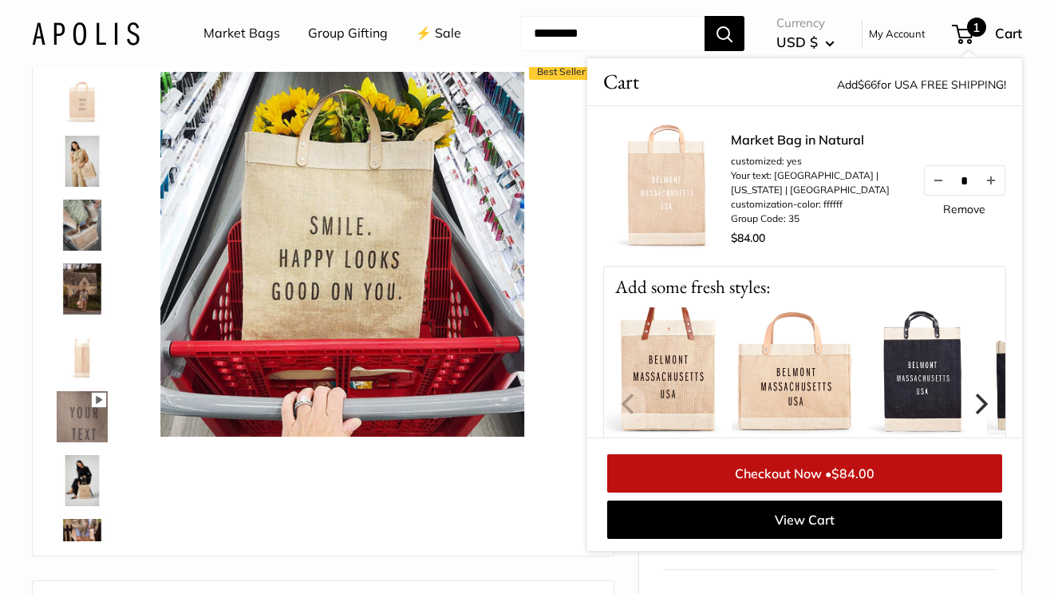
click at [559, 215] on div "Best Seller 13" wide, 18" high, 8" deep; handles: 3.5" Pause Play % buffered 00…" at bounding box center [323, 302] width 541 height 476
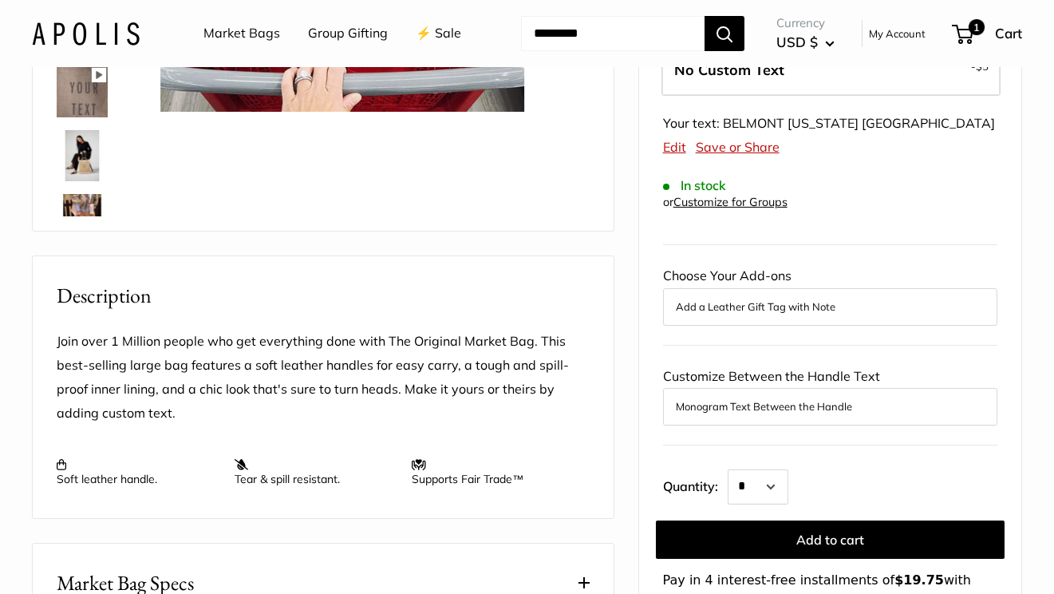
scroll to position [491, 0]
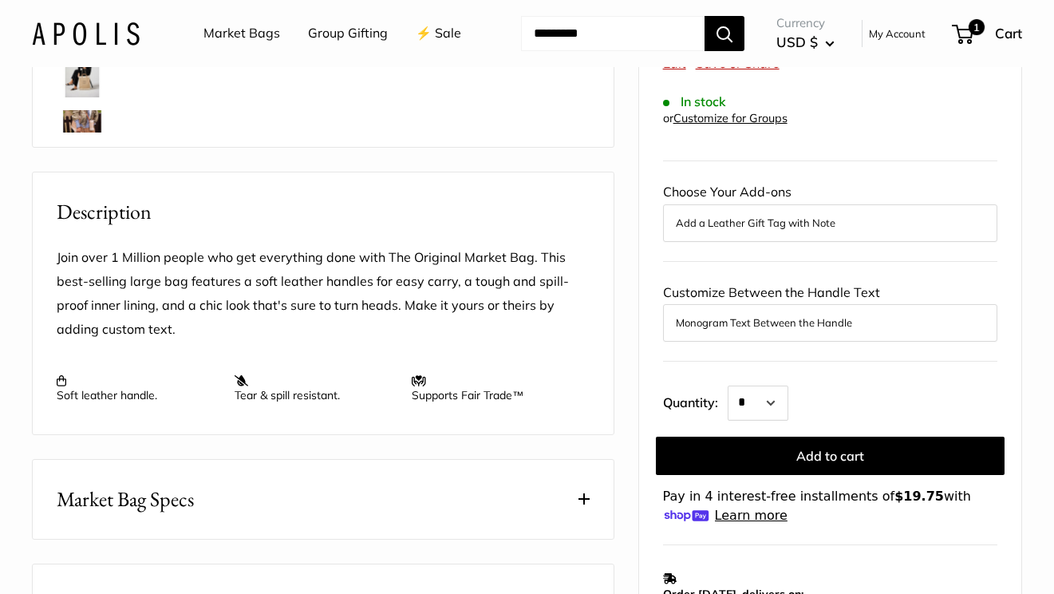
click at [746, 232] on button "Add a Leather Gift Tag with Note" at bounding box center [830, 222] width 309 height 19
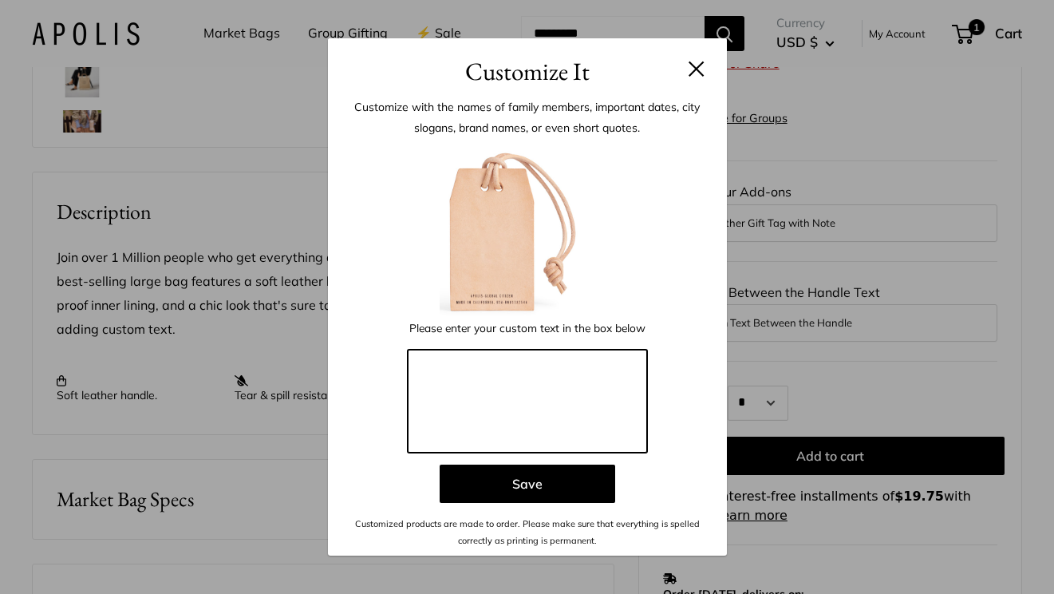
click at [484, 394] on textarea at bounding box center [527, 402] width 239 height 104
type textarea "*"
click at [464, 368] on textarea "**********" at bounding box center [527, 402] width 239 height 104
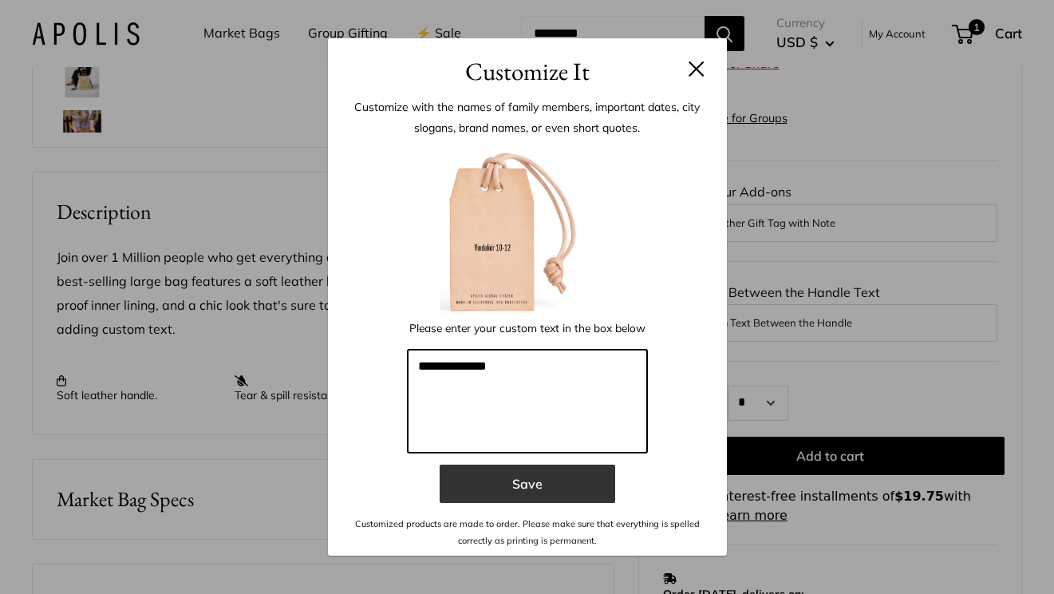
type textarea "**********"
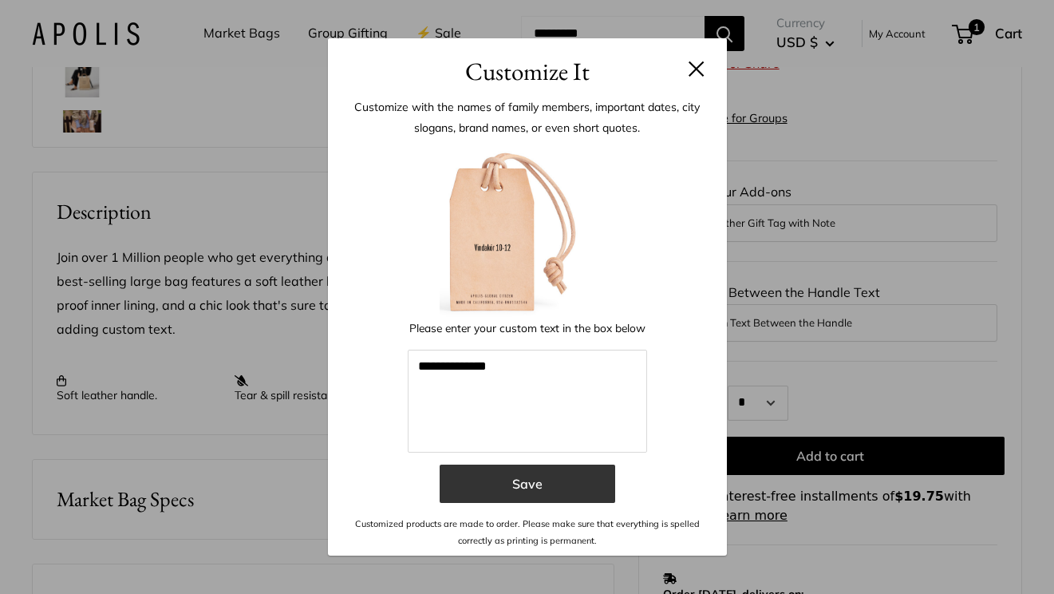
click at [493, 477] on button "Save" at bounding box center [528, 483] width 176 height 38
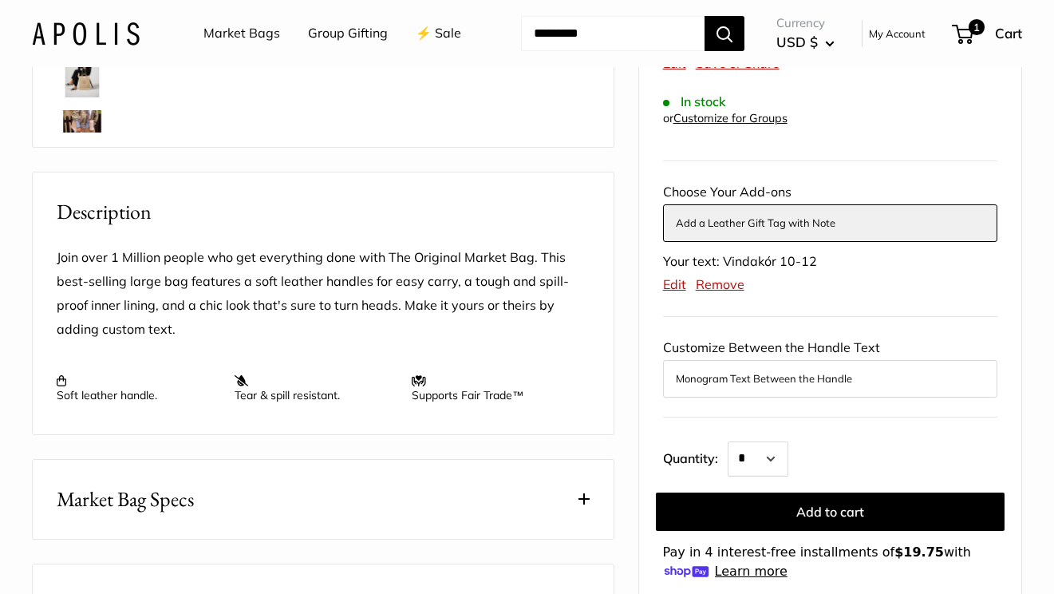
click at [808, 388] on button "Monogram Text Between the Handle" at bounding box center [830, 378] width 309 height 19
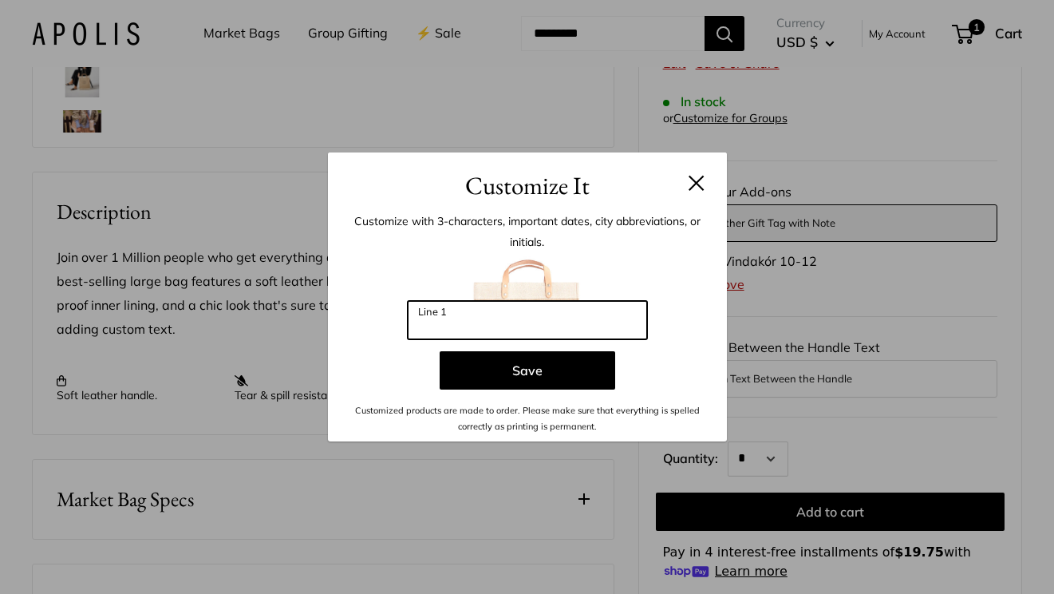
drag, startPoint x: 480, startPoint y: 326, endPoint x: 327, endPoint y: 311, distance: 153.2
click at [327, 311] on div "Customize It Customize with 3-characters, important dates, city abbreviations, …" at bounding box center [527, 297] width 1054 height 594
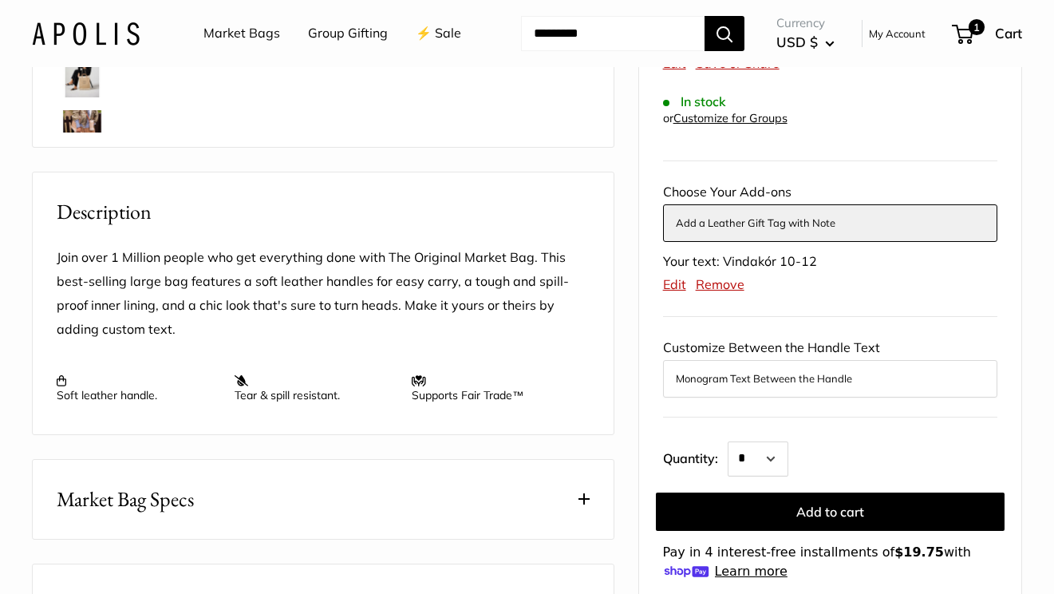
click at [758, 388] on button "Monogram Text Between the Handle" at bounding box center [830, 378] width 309 height 19
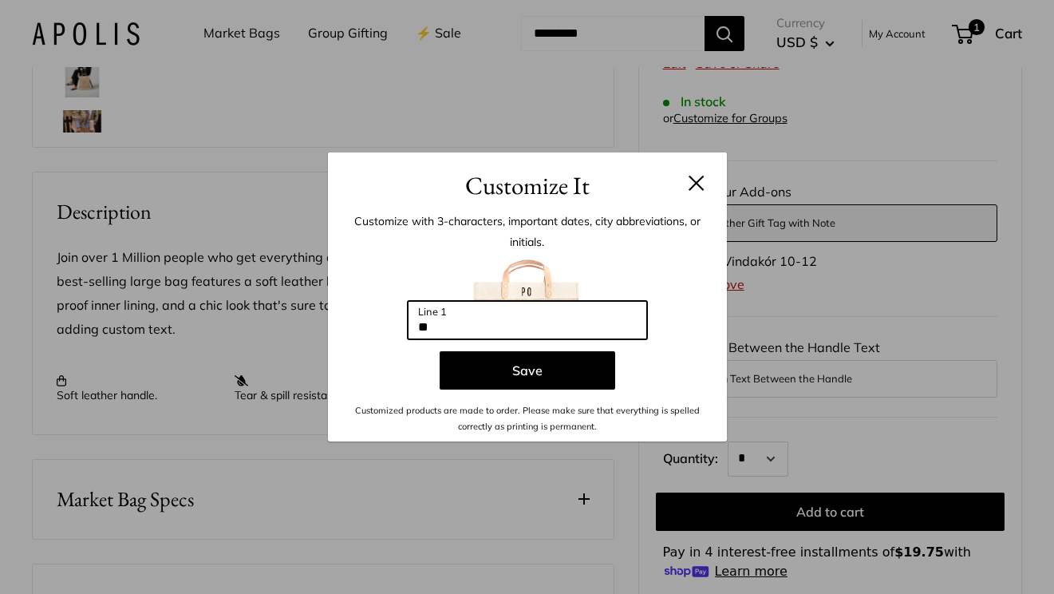
click at [595, 325] on input "**" at bounding box center [527, 320] width 239 height 38
type input "*"
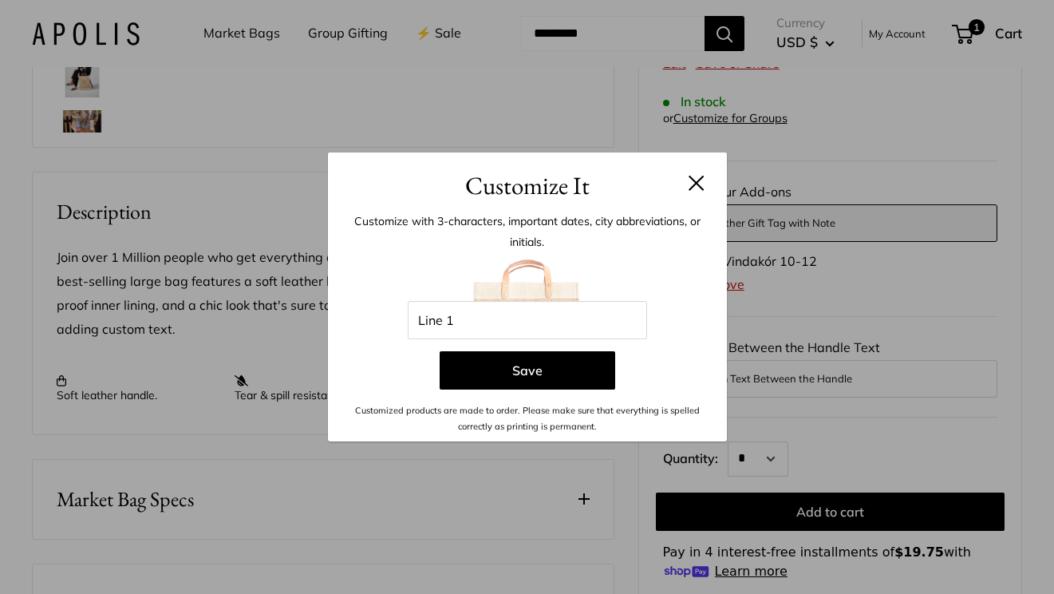
click at [706, 180] on header "Customize It" at bounding box center [527, 178] width 399 height 52
click at [698, 184] on button at bounding box center [697, 183] width 16 height 16
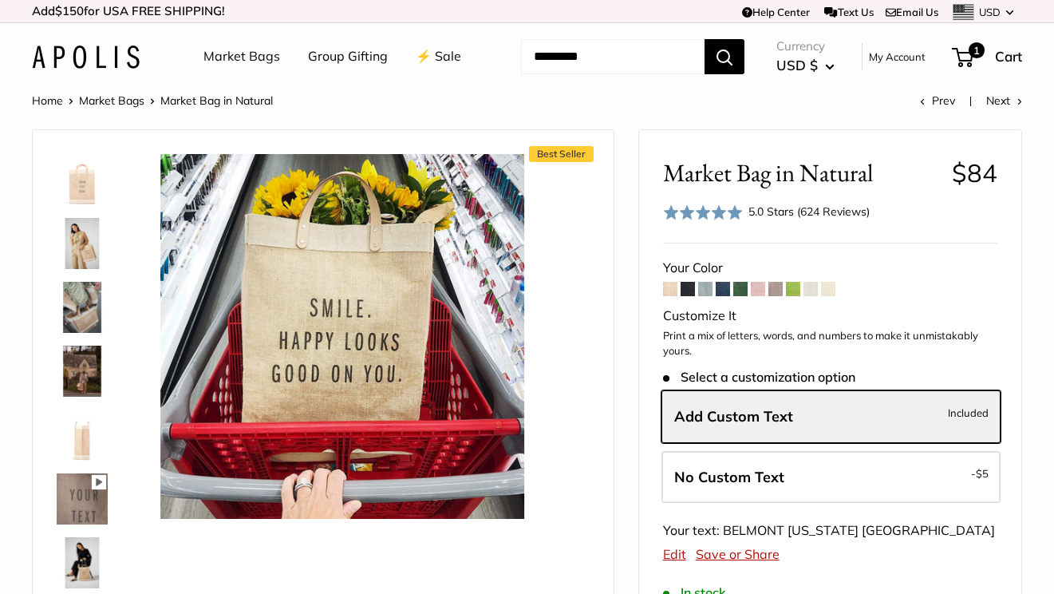
scroll to position [0, 0]
drag, startPoint x: 55, startPoint y: 350, endPoint x: 64, endPoint y: 350, distance: 8.8
click at [55, 336] on link at bounding box center [81, 307] width 57 height 57
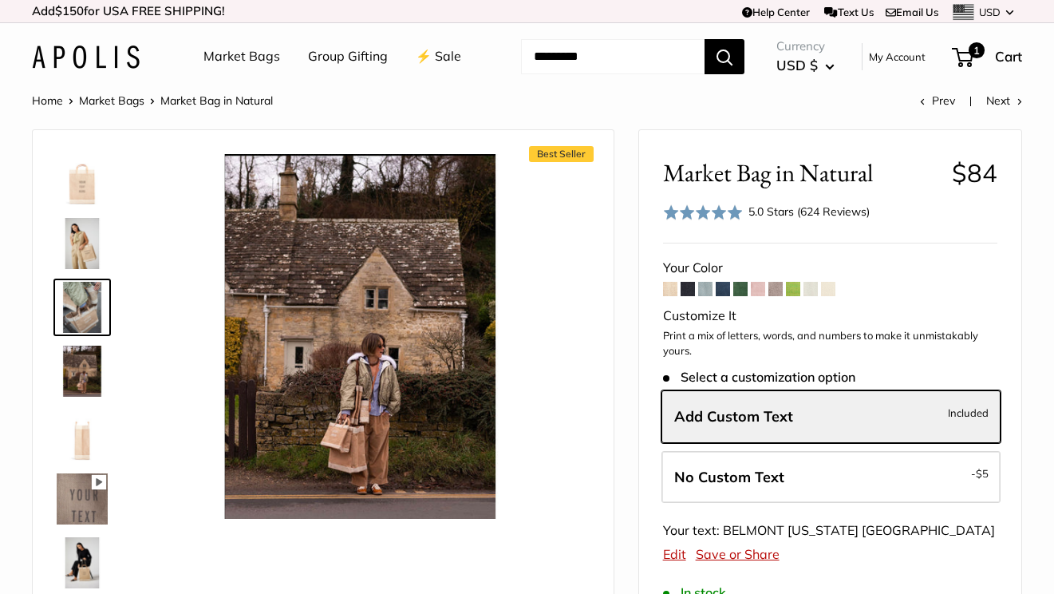
click at [85, 269] on img at bounding box center [82, 243] width 51 height 51
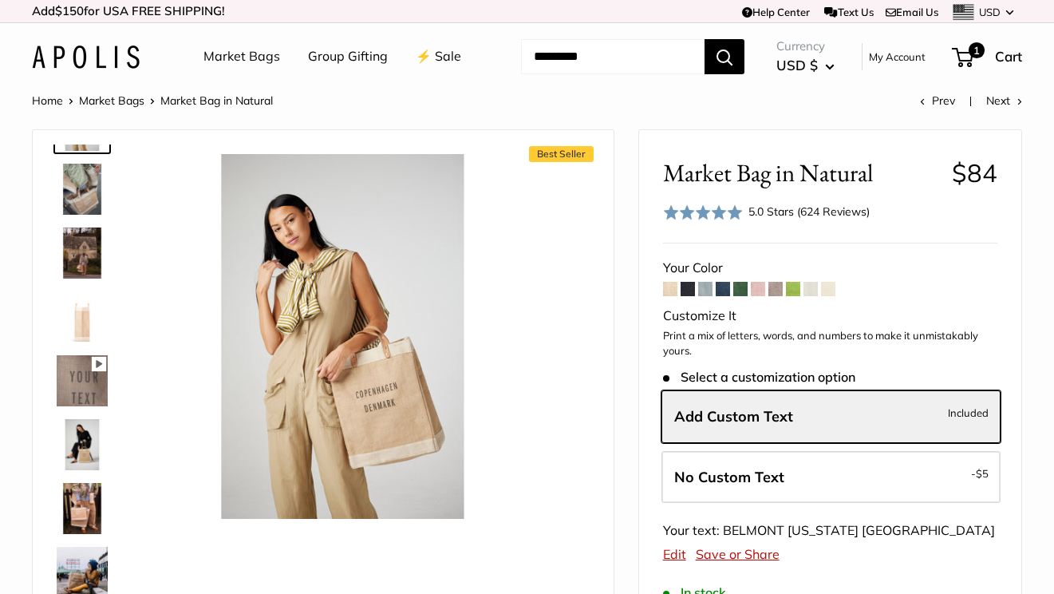
click at [86, 342] on img at bounding box center [82, 316] width 51 height 51
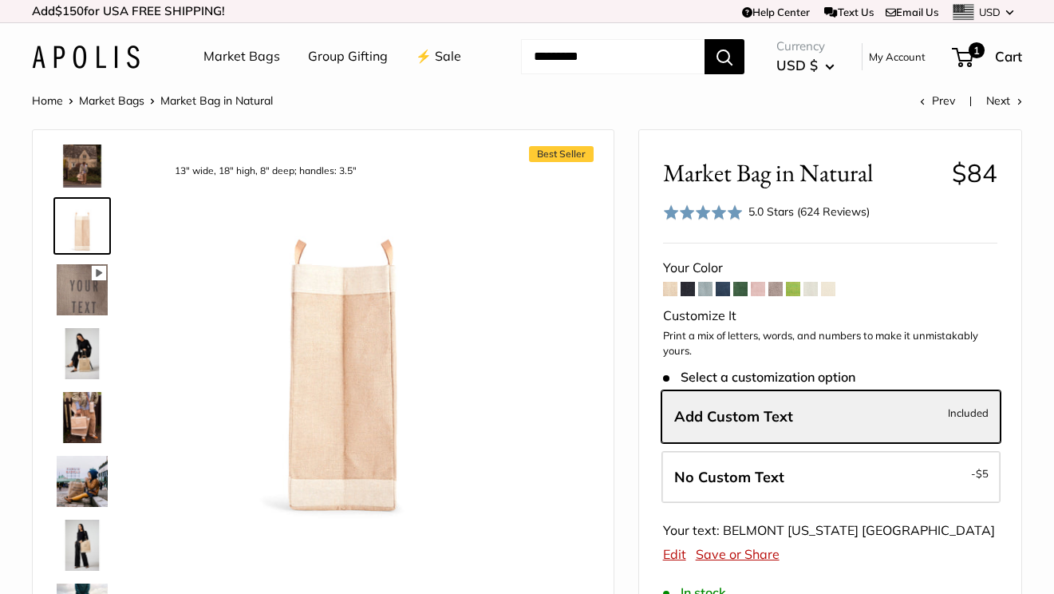
click at [89, 379] on img at bounding box center [82, 353] width 51 height 51
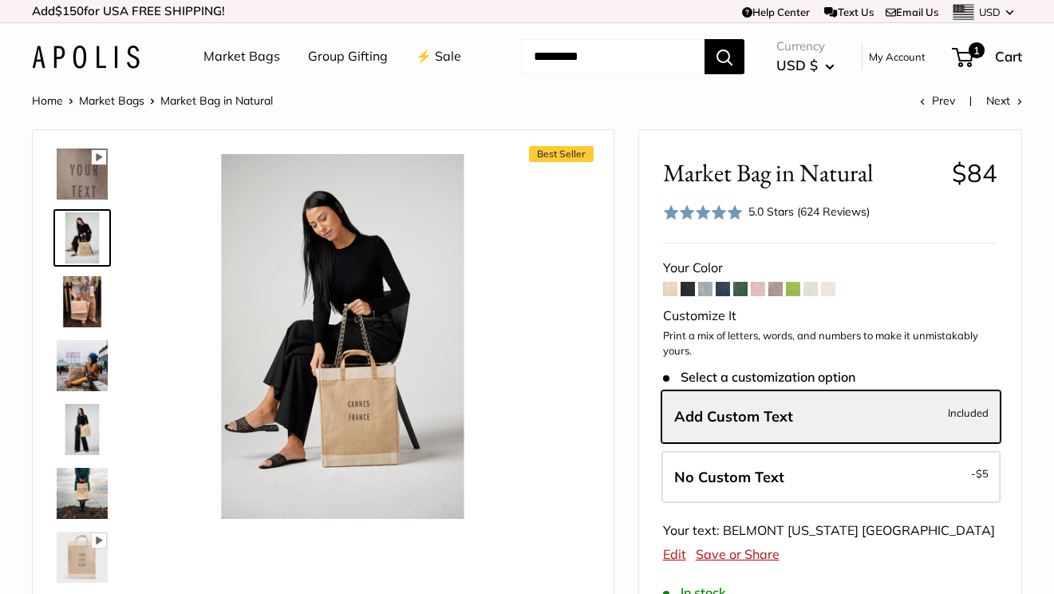
click at [91, 391] on img at bounding box center [82, 365] width 51 height 51
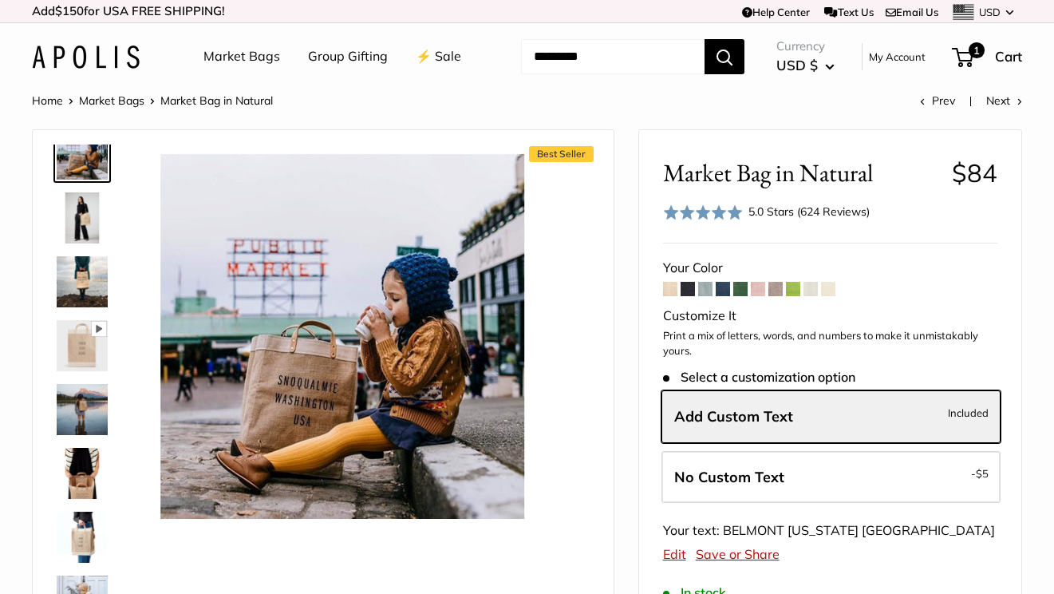
click at [89, 371] on img at bounding box center [82, 345] width 51 height 51
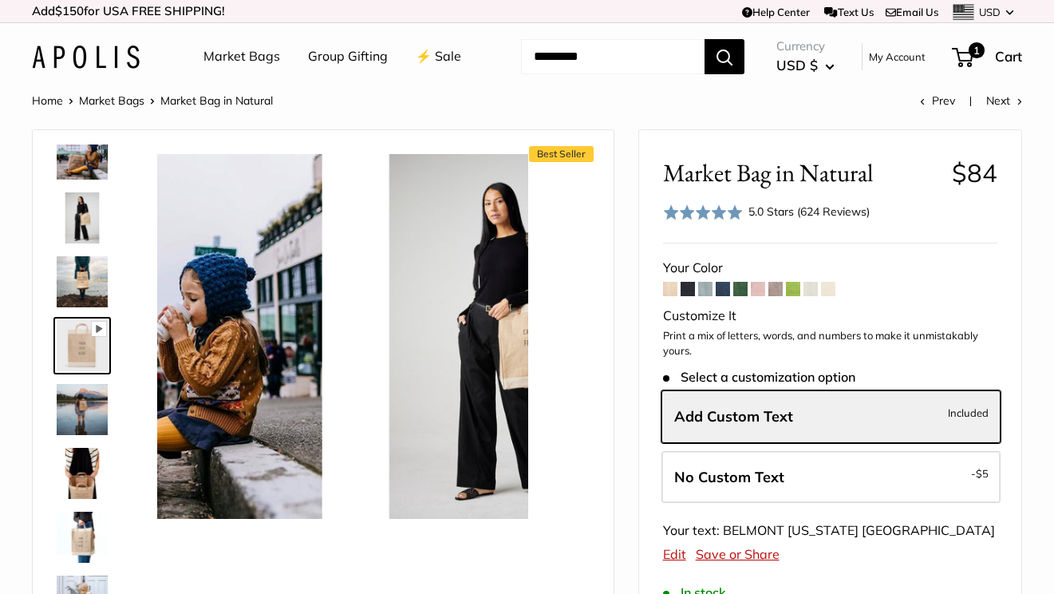
scroll to position [496, 0]
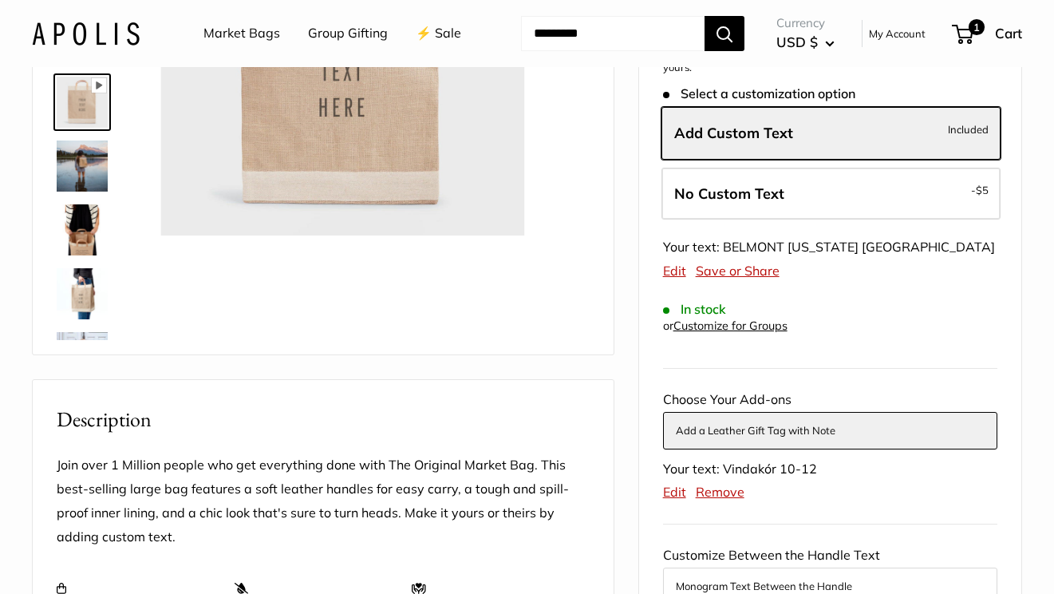
type input "*"
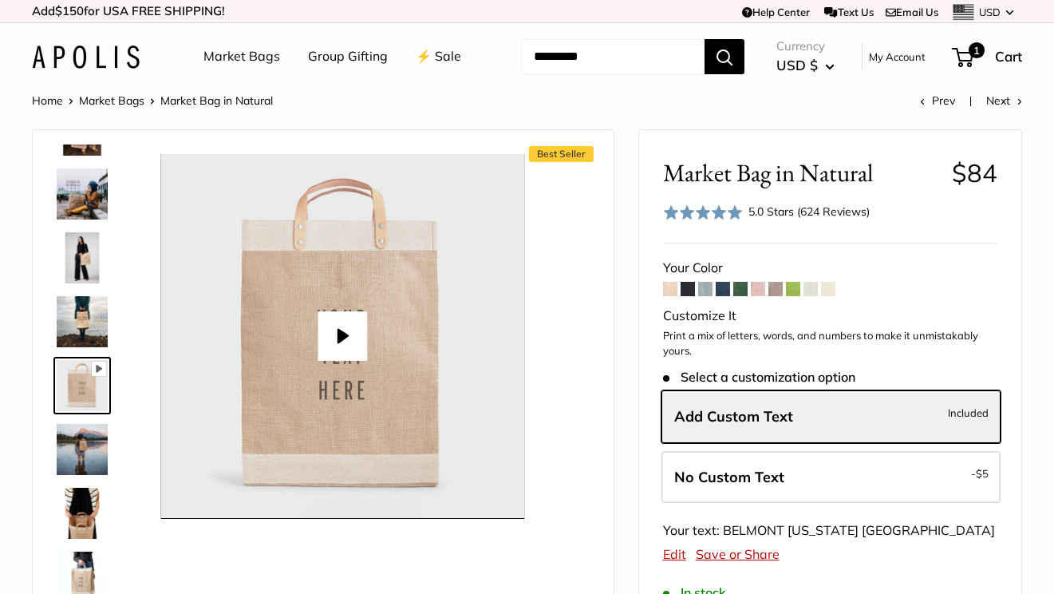
scroll to position [0, 0]
